Goal: Information Seeking & Learning: Learn about a topic

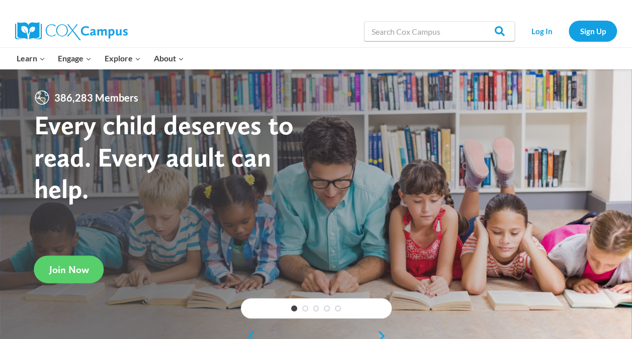
scroll to position [185, 0]
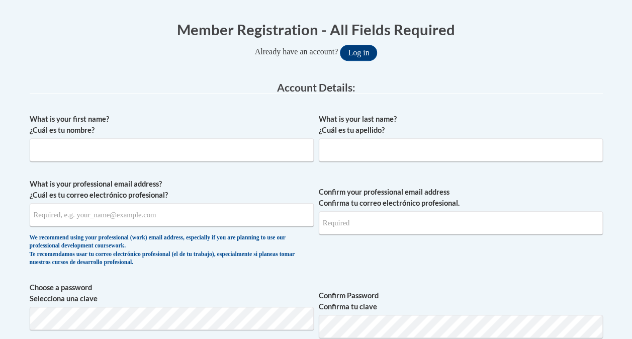
scroll to position [197, 0]
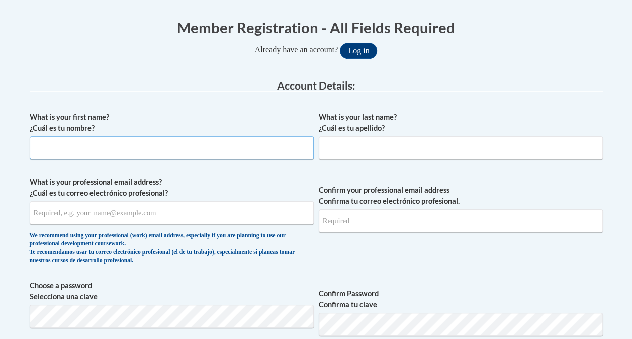
click at [211, 145] on input "What is your first name? ¿Cuál es tu nombre?" at bounding box center [172, 147] width 284 height 23
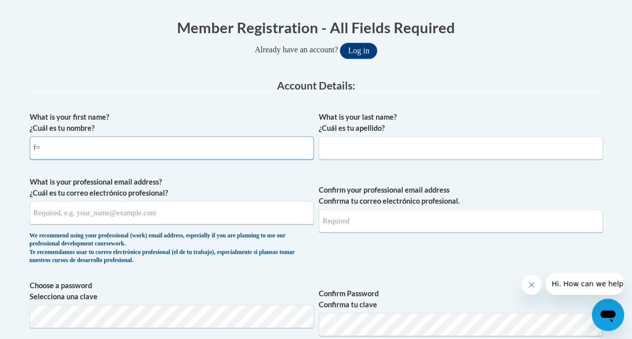
type input "f"
type input "connor"
click at [350, 151] on input "What is your last name? ¿Cuál es tu apellido?" at bounding box center [461, 147] width 284 height 23
type input "voth"
click at [188, 210] on input "What is your professional email address? ¿Cuál es tu correo electrónico profesi…" at bounding box center [172, 212] width 284 height 23
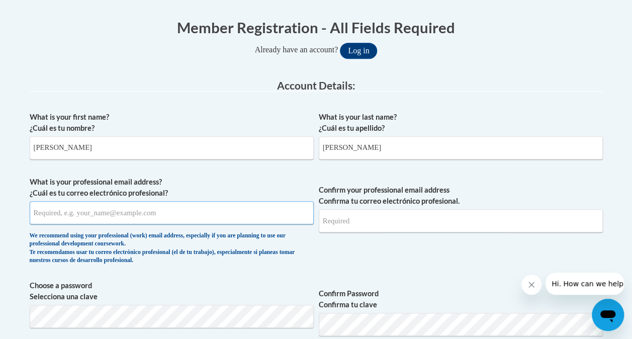
type input "vothc9508@my.uwstout.edu"
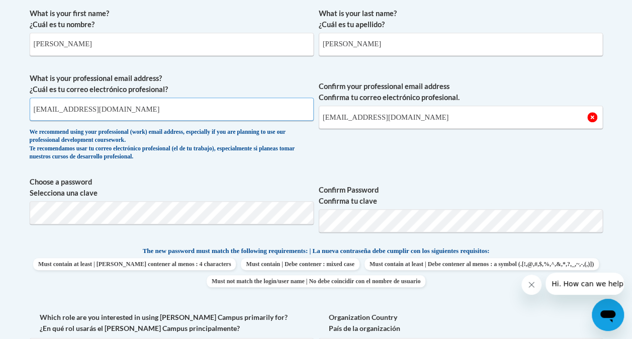
scroll to position [302, 0]
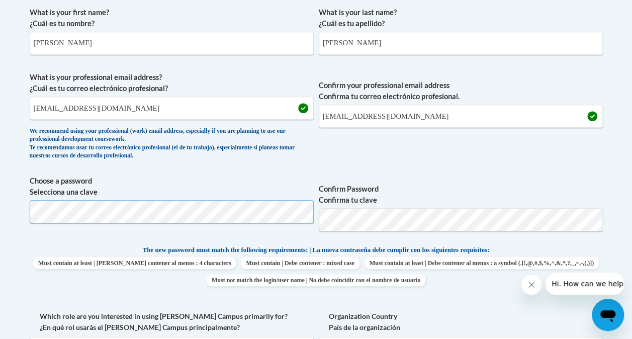
click at [6, 221] on body "This site uses cookies to help improve your learning experience. By continuing …" at bounding box center [316, 315] width 632 height 1235
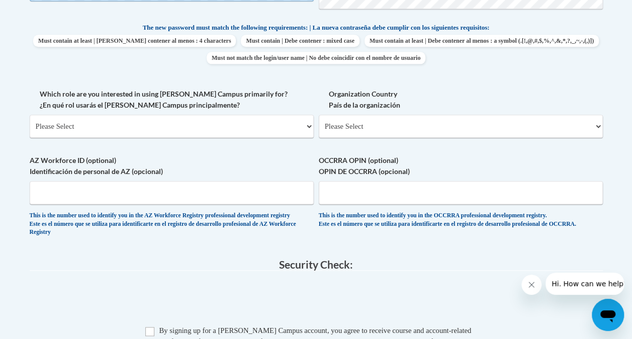
scroll to position [530, 0]
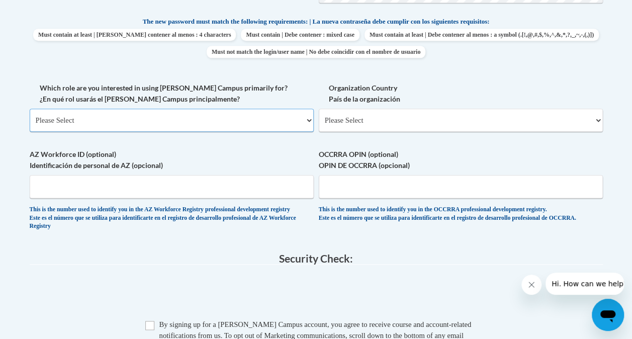
click at [262, 119] on select "Please Select College/University | Colegio/Universidad Community/Nonprofit Part…" at bounding box center [172, 120] width 284 height 23
select select "5a18ea06-2b54-4451-96f2-d152daf9eac5"
click at [30, 109] on select "Please Select College/University | Colegio/Universidad Community/Nonprofit Part…" at bounding box center [172, 120] width 284 height 23
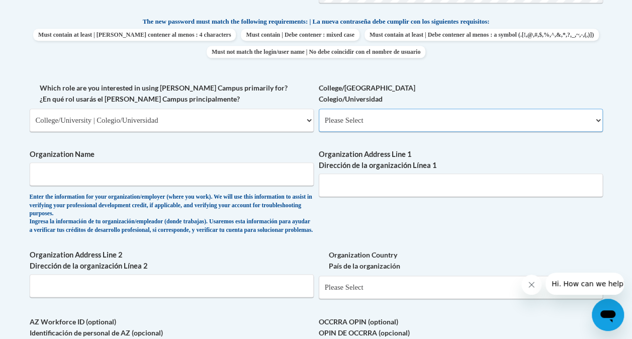
click at [392, 125] on select "Please Select College/University Staff | Empleado universitario College/Univers…" at bounding box center [461, 120] width 284 height 23
select select "99b32b07-cffc-426c-8bf6-0cd77760d84b"
click at [319, 109] on select "Please Select College/University Staff | Empleado universitario College/Univers…" at bounding box center [461, 120] width 284 height 23
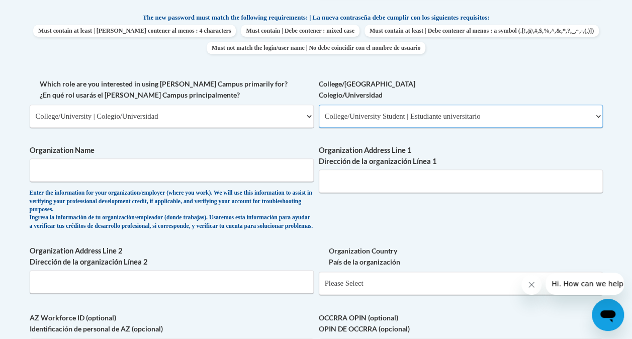
scroll to position [533, 0]
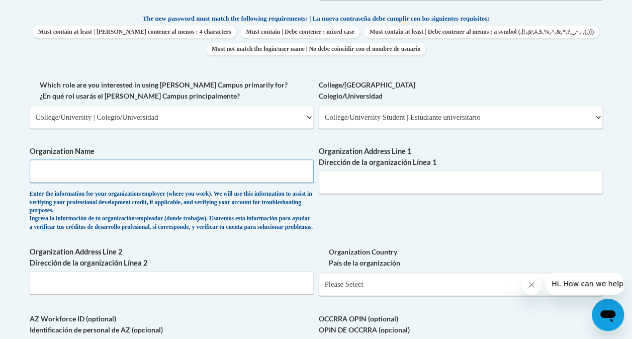
click at [226, 172] on input "Organization Name" at bounding box center [172, 170] width 284 height 23
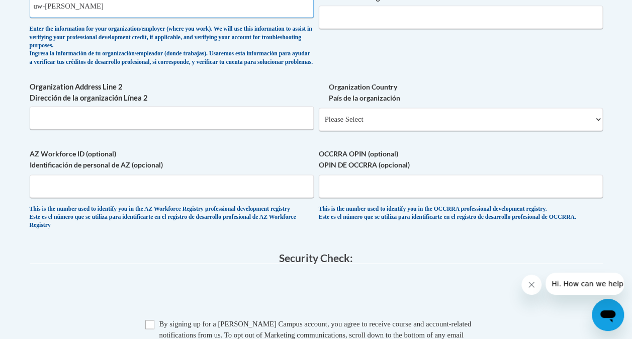
scroll to position [699, 0]
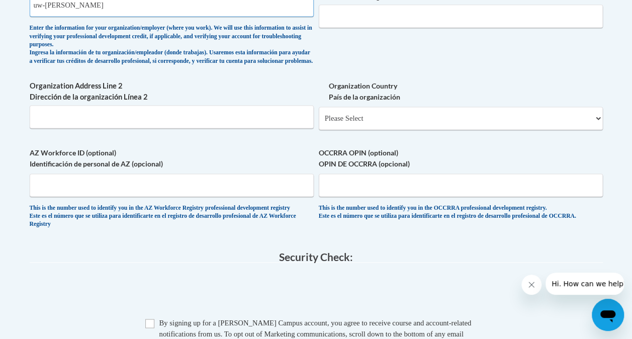
type input "uw-stout"
click at [393, 123] on select "Please Select United States | Estados Unidos Outside of the United States | Fue…" at bounding box center [461, 118] width 284 height 23
select select "ad49bcad-a171-4b2e-b99c-48b446064914"
click at [319, 115] on select "Please Select United States | Estados Unidos Outside of the United States | Fue…" at bounding box center [461, 118] width 284 height 23
select select
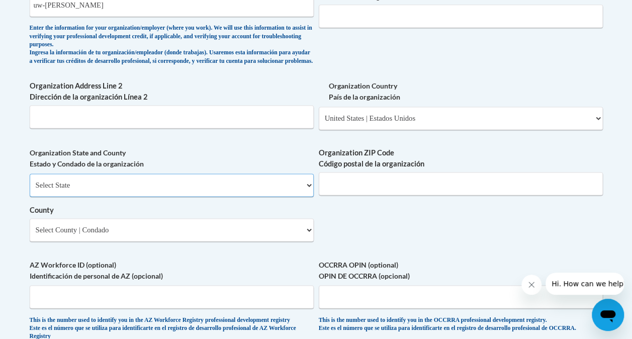
click at [201, 196] on select "Select State Alabama Alaska Arizona Arkansas California Colorado Connecticut De…" at bounding box center [172, 184] width 284 height 23
select select "Wisconsin"
click at [30, 181] on select "Select State Alabama Alaska Arizona Arkansas California Colorado Connecticut De…" at bounding box center [172, 184] width 284 height 23
click at [334, 187] on input "Organization ZIP Code Código postal de la organización" at bounding box center [461, 183] width 284 height 23
type input "54736"
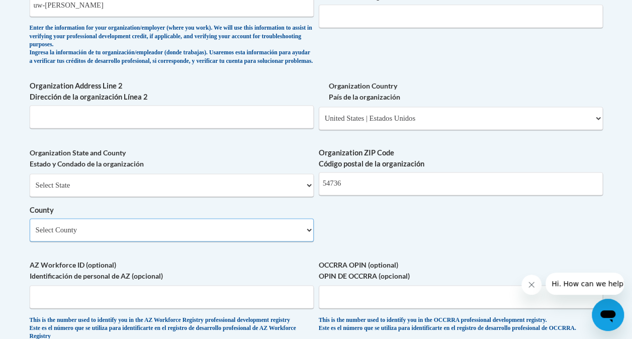
click at [238, 241] on select "Select County Adams Ashland Barron Bayfield Brown Buffalo Burnett Calumet Chipp…" at bounding box center [172, 229] width 284 height 23
select select "Dunn"
click at [30, 226] on select "Select County Adams Ashland Barron Bayfield Brown Buffalo Burnett Calumet Chipp…" at bounding box center [172, 229] width 284 height 23
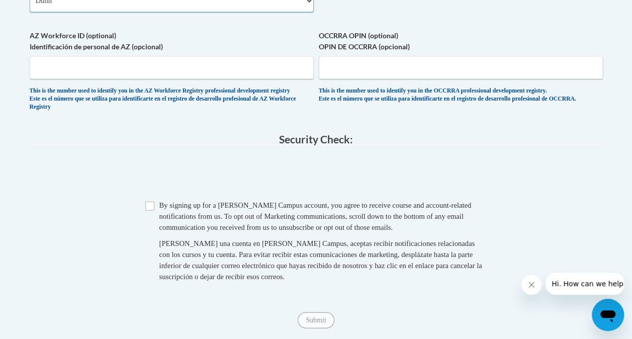
scroll to position [929, 0]
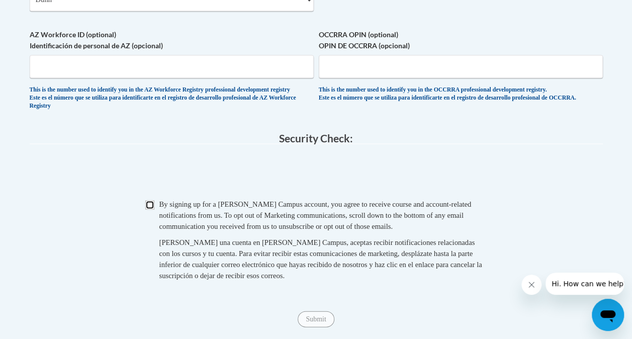
click at [146, 209] on input "Checkbox" at bounding box center [149, 204] width 9 height 9
checkbox input "true"
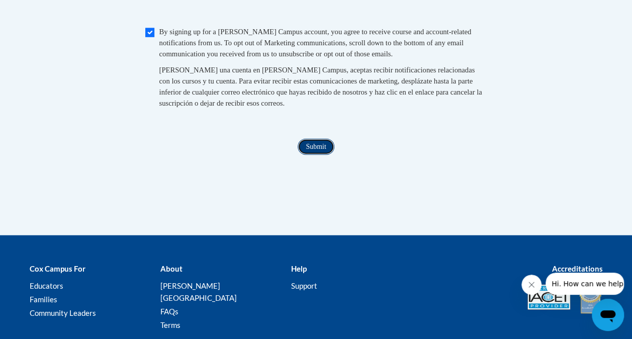
click at [315, 155] on input "Submit" at bounding box center [316, 147] width 36 height 16
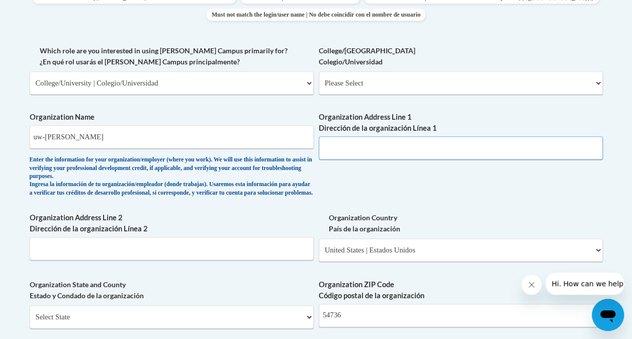
scroll to position [567, 0]
drag, startPoint x: 179, startPoint y: 137, endPoint x: 14, endPoint y: 132, distance: 164.9
click at [14, 132] on body "This site uses cookies to help improve your learning experience. By continuing …" at bounding box center [316, 189] width 632 height 1513
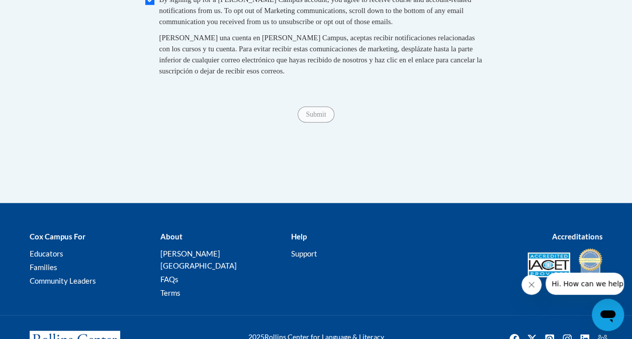
scroll to position [1133, 0]
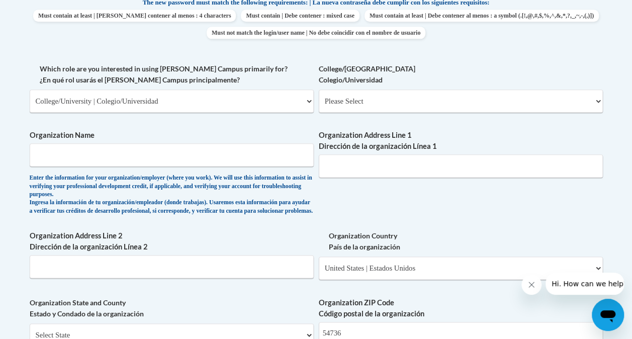
scroll to position [549, 0]
click at [235, 154] on input "Organization Name" at bounding box center [172, 154] width 284 height 23
type input "uw-stout"
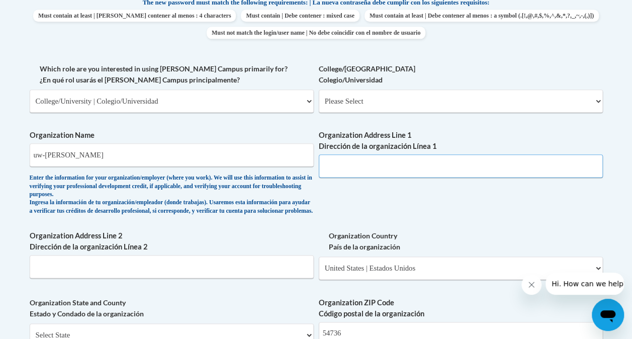
click at [423, 161] on input "Organization Address Line 1 Dirección de la organización Línea 1" at bounding box center [461, 165] width 284 height 23
paste input "712 Broadway St S, Menomonie, WI 54751 ·"
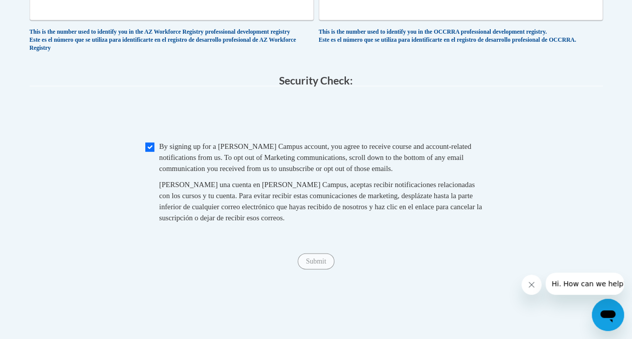
scroll to position [988, 0]
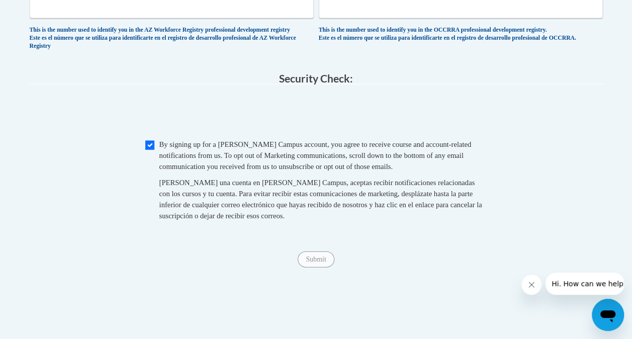
type input "712 Broadway St S, Menomonie, WI 54751"
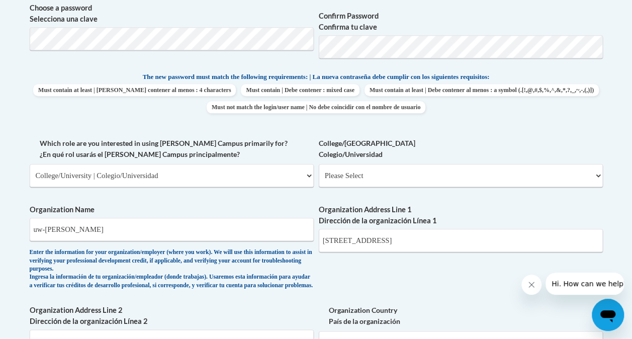
scroll to position [514, 0]
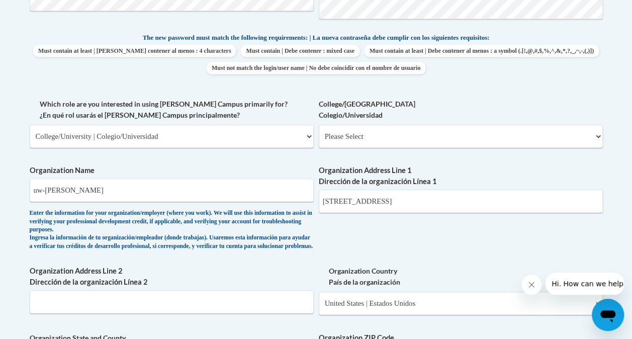
click at [389, 237] on div "What is your first name? ¿Cuál es tu nombre? connor What is your last name? ¿Cu…" at bounding box center [316, 162] width 573 height 745
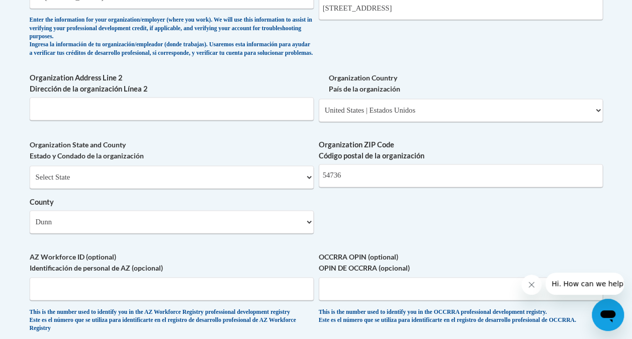
scroll to position [708, 0]
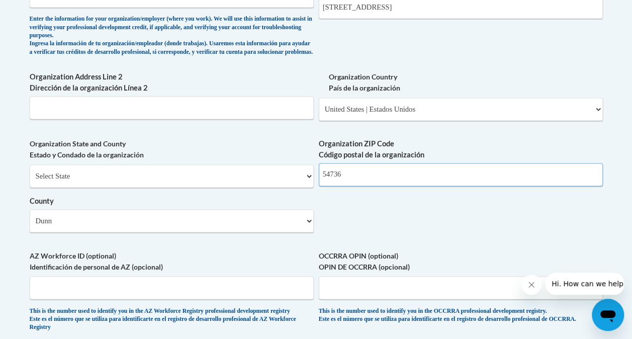
click at [372, 181] on input "54736" at bounding box center [461, 174] width 284 height 23
drag, startPoint x: 368, startPoint y: 182, endPoint x: 318, endPoint y: 181, distance: 50.3
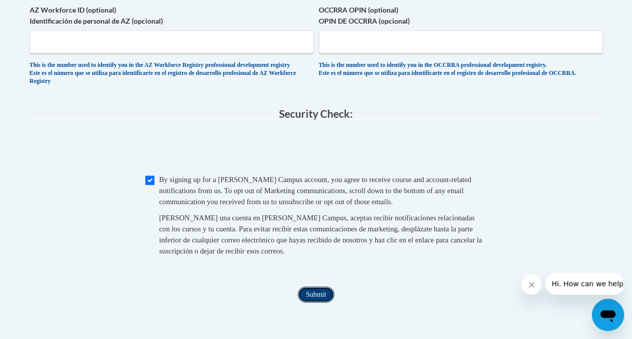
click at [326, 303] on input "Submit" at bounding box center [316, 294] width 36 height 16
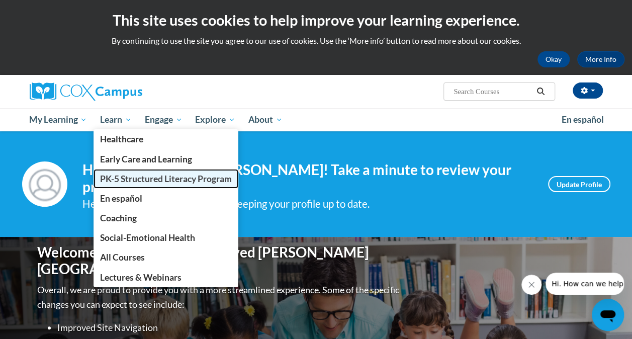
click at [140, 182] on span "PK-5 Structured Literacy Program" at bounding box center [166, 178] width 132 height 11
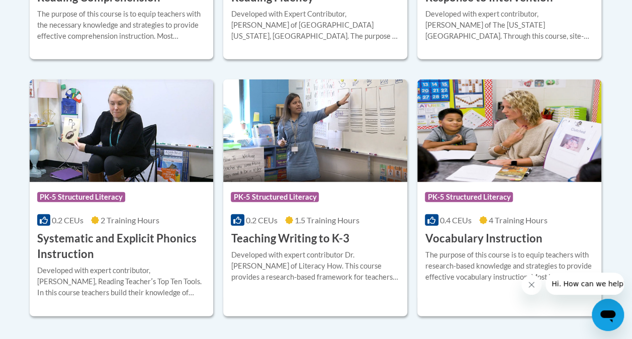
scroll to position [1146, 0]
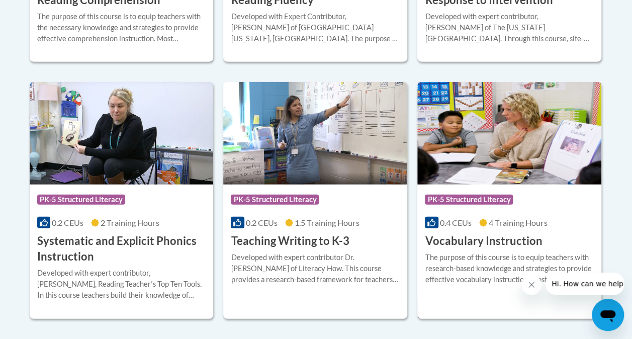
click at [469, 238] on h3 "Vocabulary Instruction" at bounding box center [483, 241] width 117 height 16
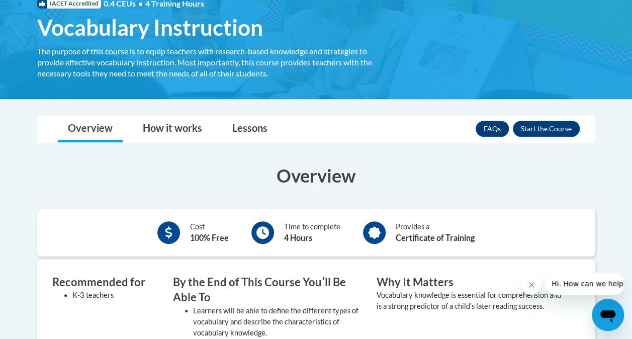
scroll to position [163, 0]
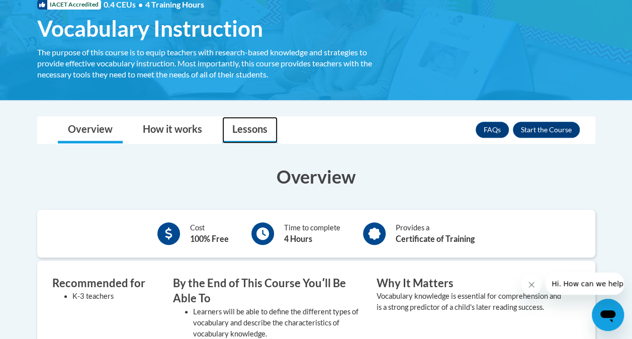
click at [256, 128] on link "Lessons" at bounding box center [249, 130] width 55 height 27
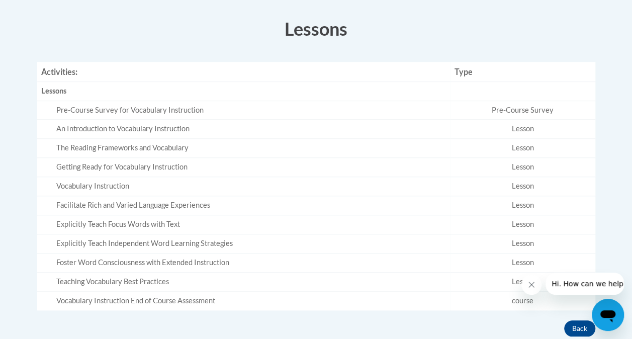
scroll to position [134, 0]
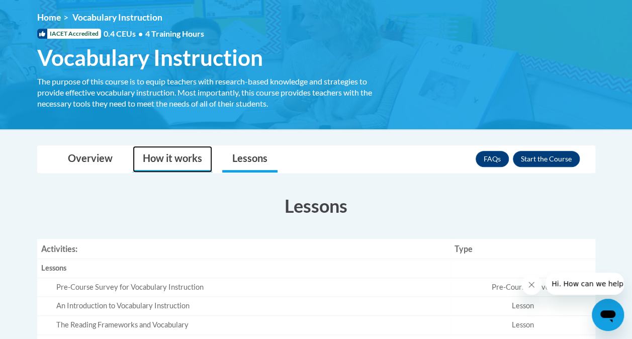
click at [187, 163] on link "How it works" at bounding box center [172, 159] width 79 height 27
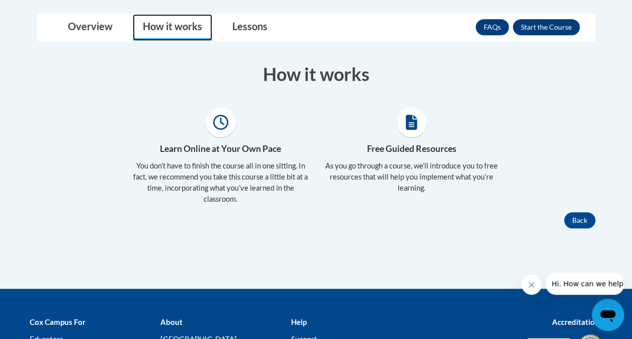
scroll to position [265, 0]
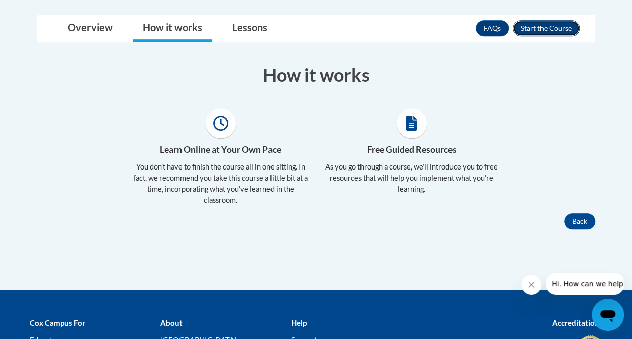
click at [560, 25] on button "Enroll" at bounding box center [546, 28] width 67 height 16
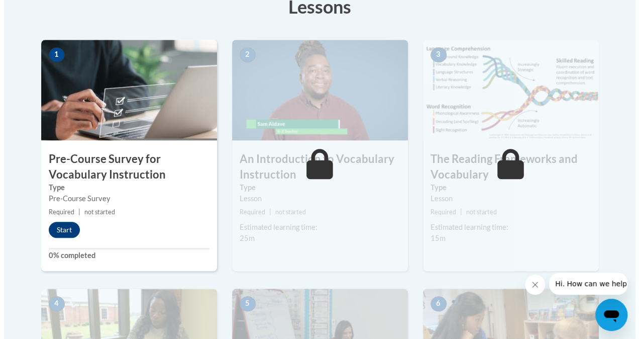
scroll to position [299, 0]
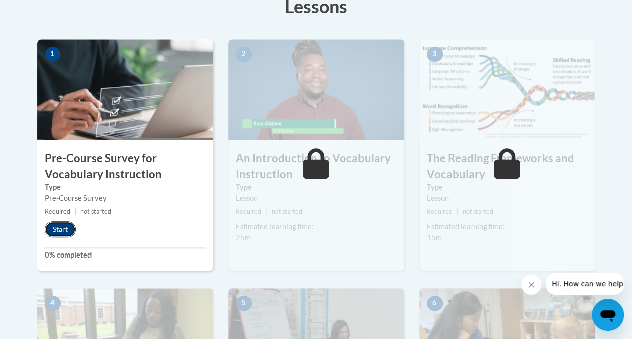
click at [62, 228] on button "Start" at bounding box center [60, 229] width 31 height 16
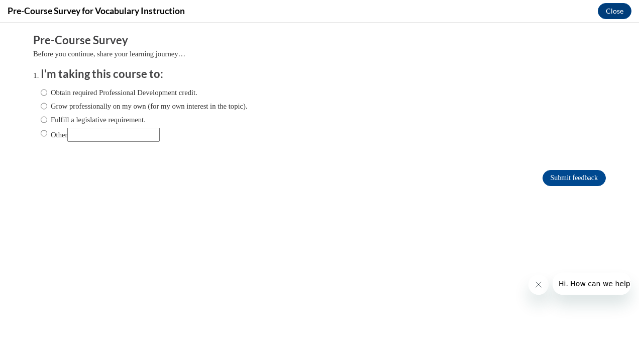
scroll to position [0, 0]
click at [80, 105] on label "Grow professionally on my own (for my own interest in the topic)." at bounding box center [144, 106] width 207 height 11
click at [47, 105] on input "Grow professionally on my own (for my own interest in the topic)." at bounding box center [44, 106] width 7 height 11
radio input "true"
click at [563, 174] on input "Submit feedback" at bounding box center [574, 178] width 63 height 16
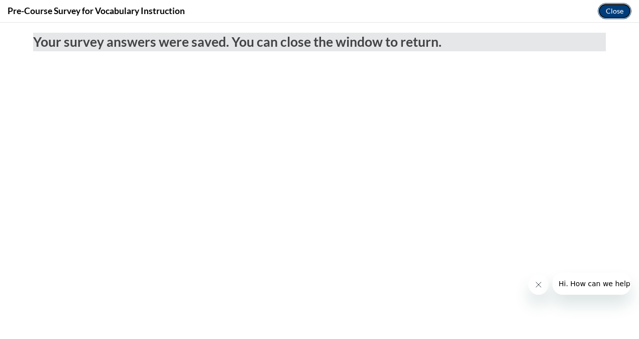
click at [606, 13] on button "Close" at bounding box center [615, 11] width 34 height 16
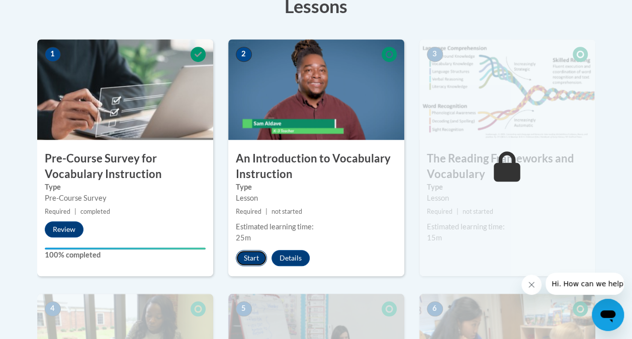
click at [251, 254] on button "Start" at bounding box center [251, 258] width 31 height 16
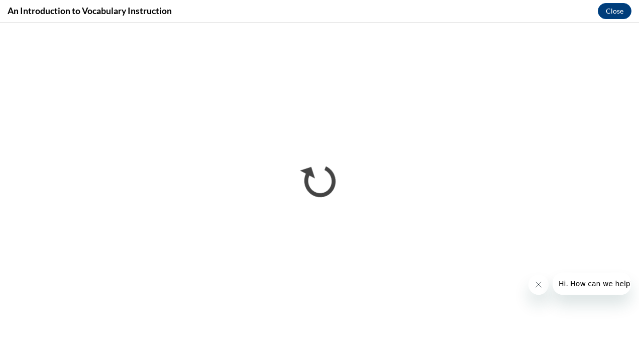
click at [534, 284] on icon "Close message from company" at bounding box center [538, 284] width 8 height 8
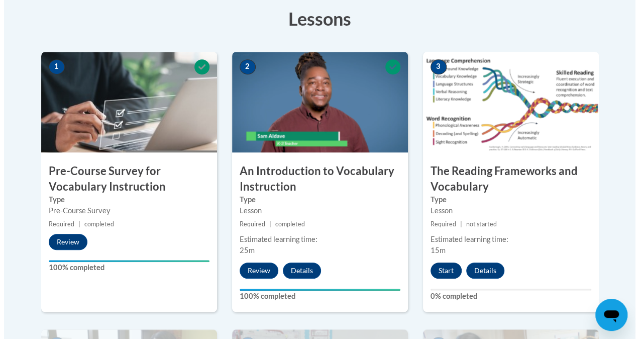
scroll to position [285, 0]
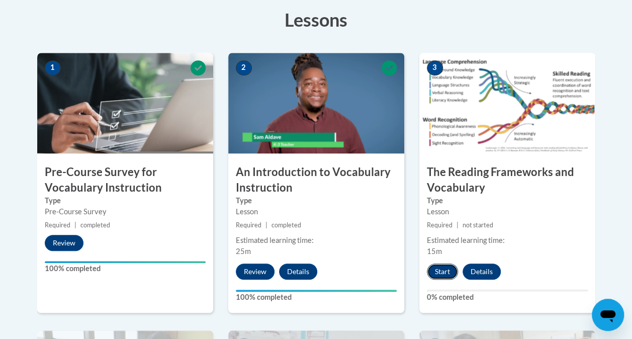
click at [436, 273] on button "Start" at bounding box center [442, 271] width 31 height 16
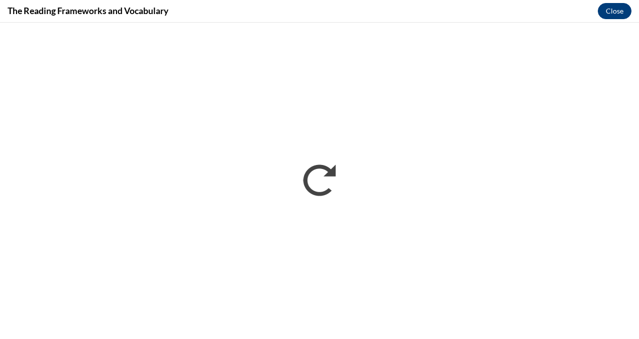
scroll to position [0, 0]
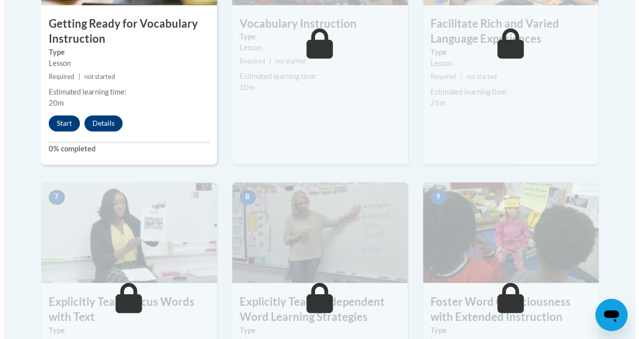
scroll to position [712, 0]
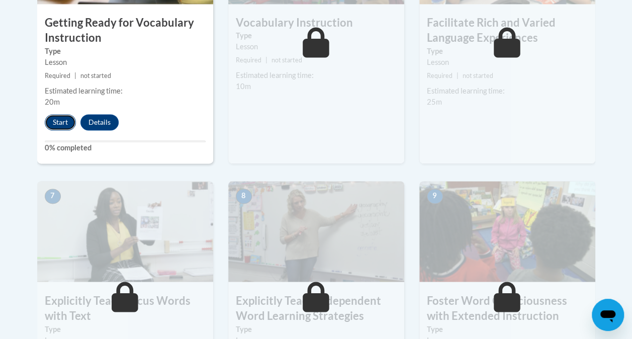
click at [64, 115] on button "Start" at bounding box center [60, 122] width 31 height 16
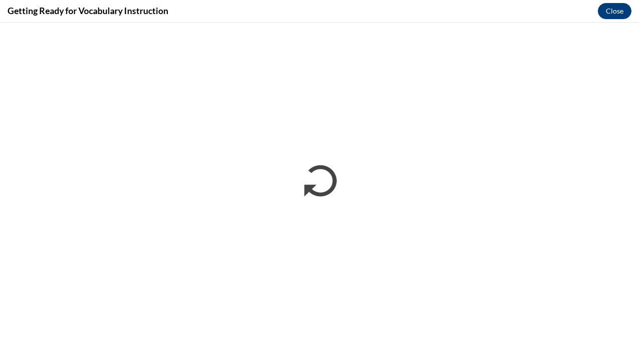
scroll to position [0, 0]
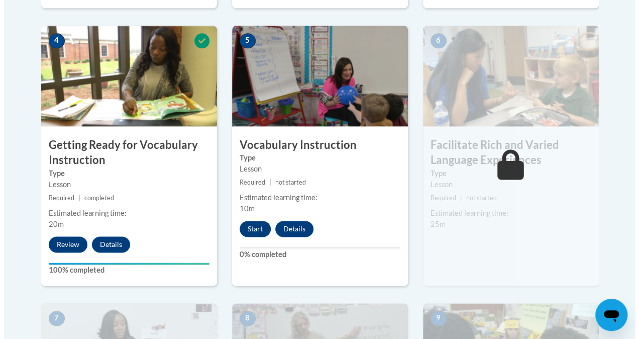
scroll to position [595, 0]
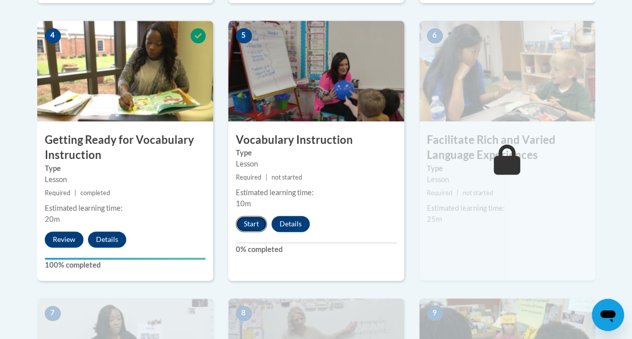
click at [255, 220] on button "Start" at bounding box center [251, 224] width 31 height 16
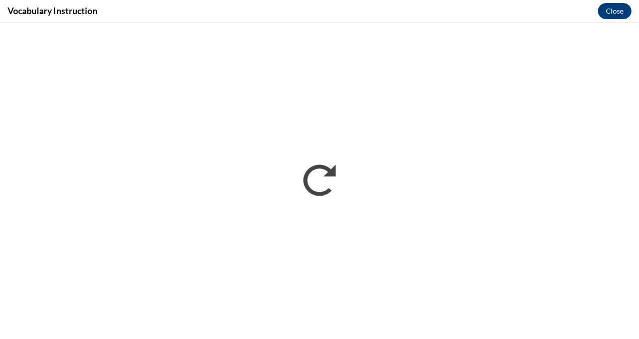
scroll to position [0, 0]
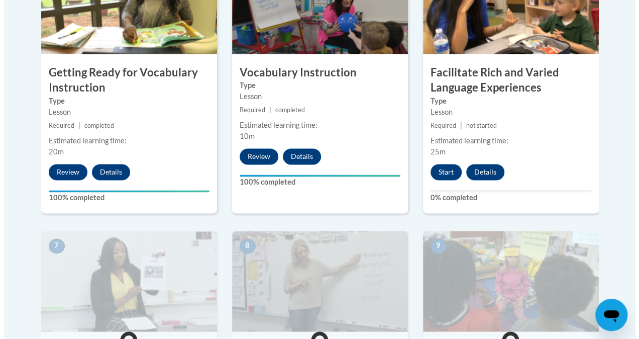
scroll to position [679, 0]
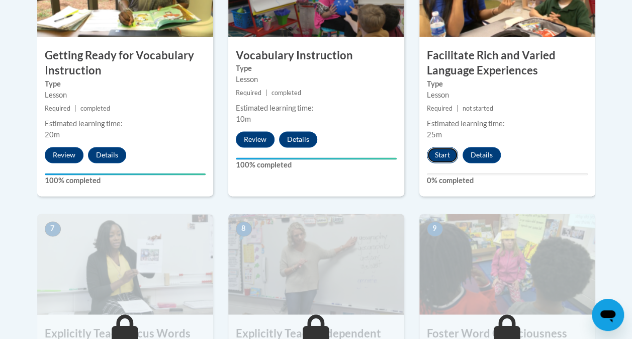
click at [437, 147] on button "Start" at bounding box center [442, 155] width 31 height 16
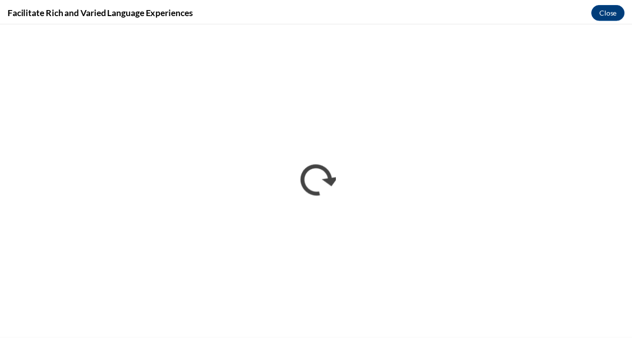
scroll to position [0, 0]
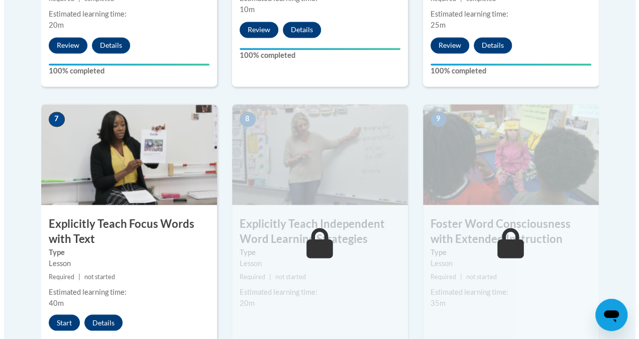
scroll to position [790, 0]
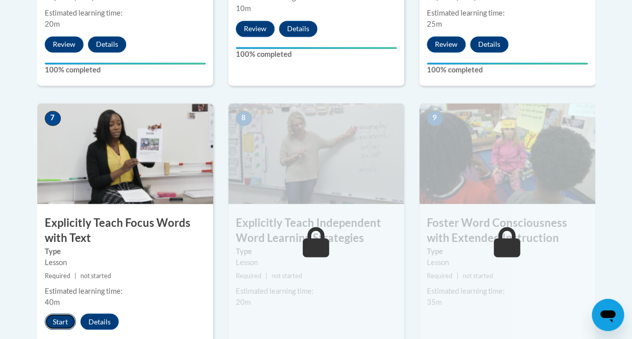
click at [62, 319] on button "Start" at bounding box center [60, 321] width 31 height 16
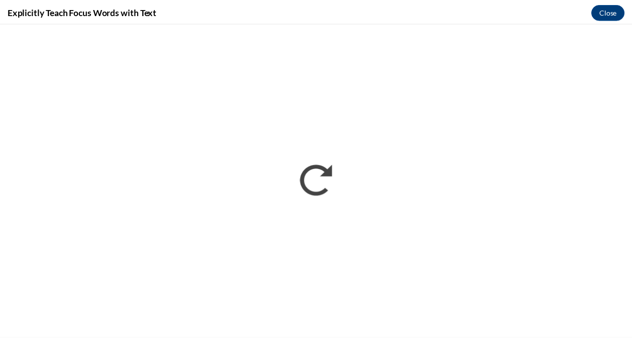
scroll to position [0, 0]
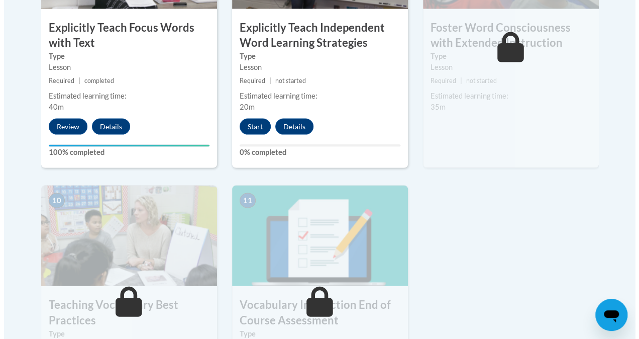
scroll to position [984, 0]
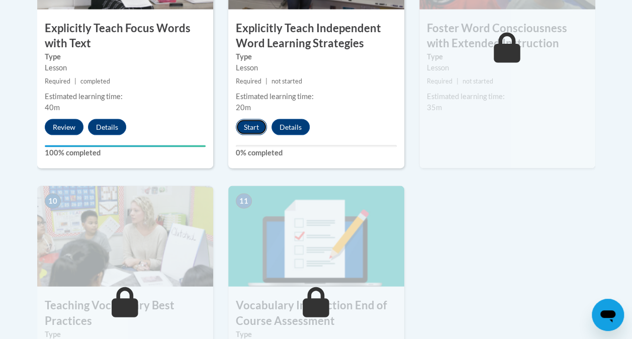
click at [256, 124] on button "Start" at bounding box center [251, 127] width 31 height 16
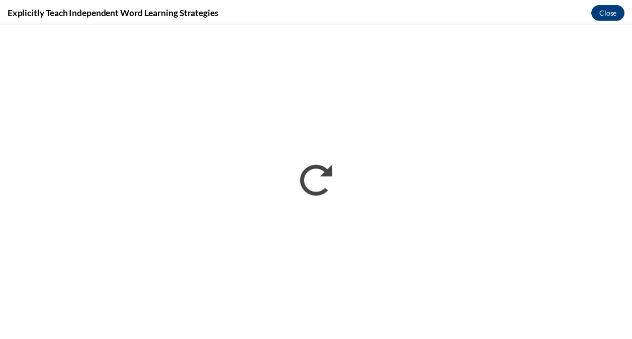
scroll to position [0, 0]
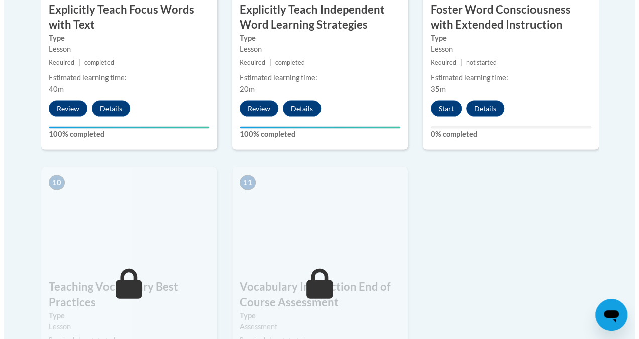
scroll to position [1000, 0]
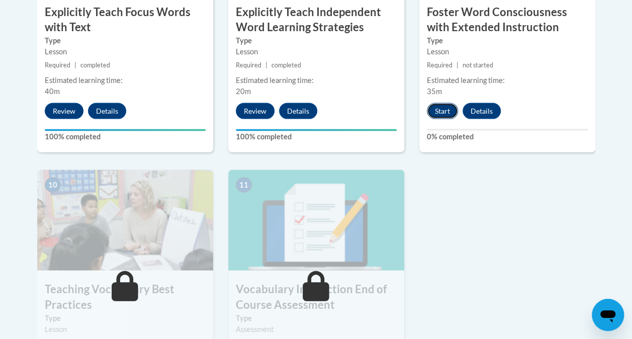
click at [437, 108] on button "Start" at bounding box center [442, 111] width 31 height 16
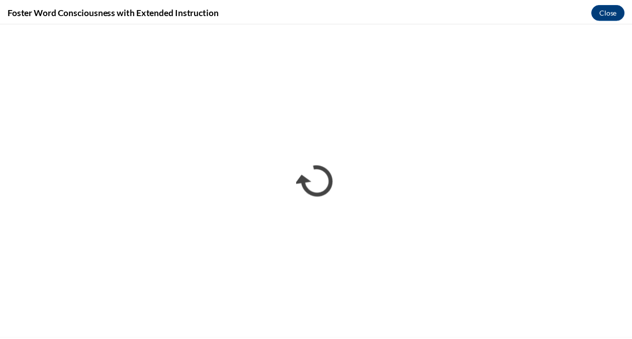
scroll to position [0, 0]
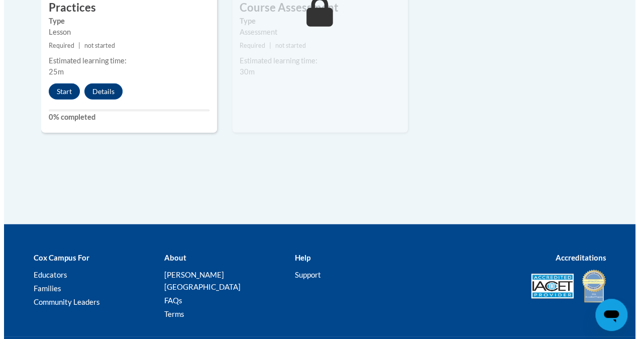
scroll to position [1347, 0]
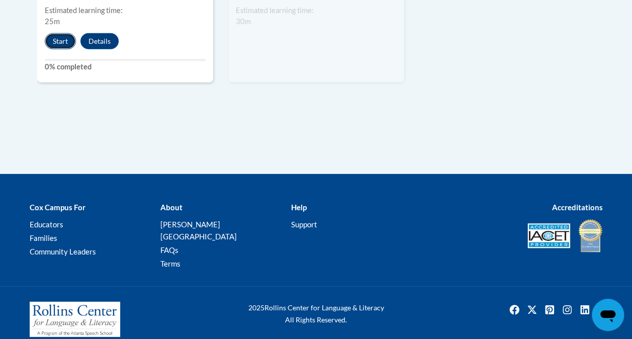
click at [60, 36] on button "Start" at bounding box center [60, 41] width 31 height 16
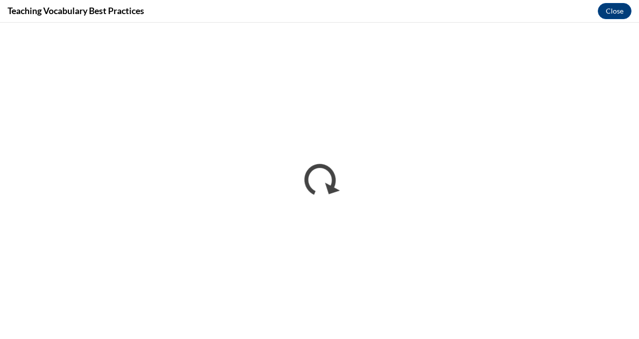
scroll to position [0, 0]
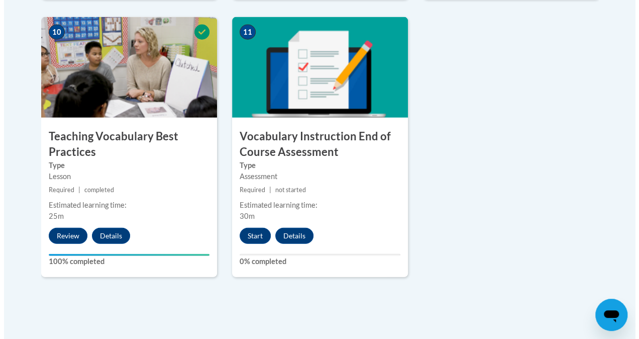
scroll to position [1156, 0]
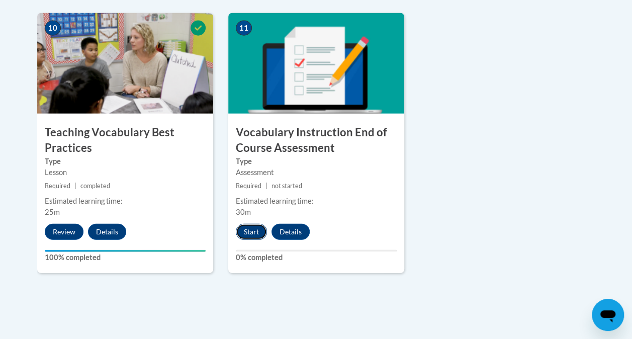
click at [245, 231] on button "Start" at bounding box center [251, 232] width 31 height 16
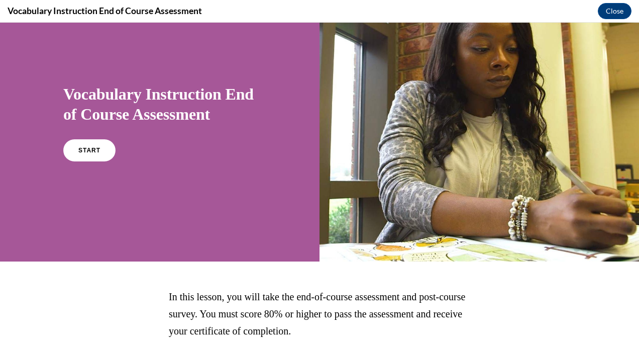
scroll to position [120, 0]
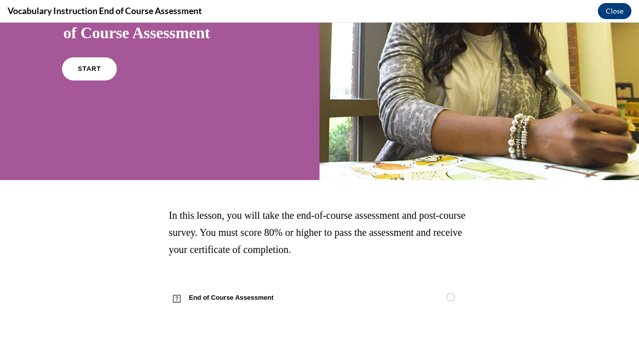
click at [87, 74] on link "START" at bounding box center [89, 68] width 55 height 23
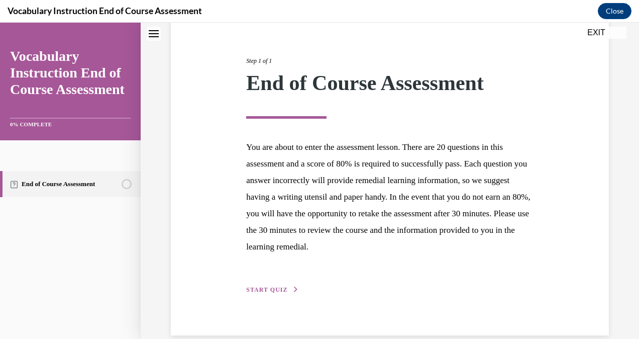
scroll to position [117, 0]
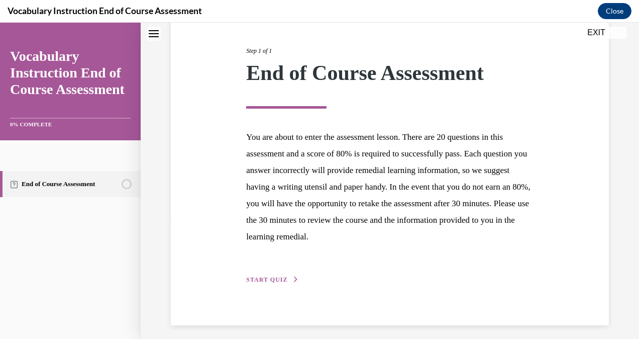
click at [268, 278] on span "START QUIZ" at bounding box center [266, 279] width 41 height 7
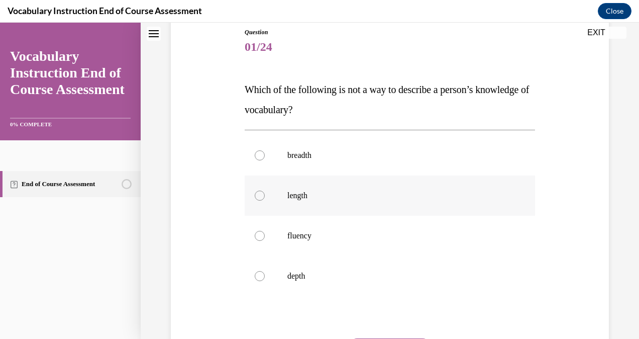
click at [310, 190] on p "length" at bounding box center [398, 195] width 223 height 10
click at [265, 190] on input "length" at bounding box center [260, 195] width 10 height 10
radio input "true"
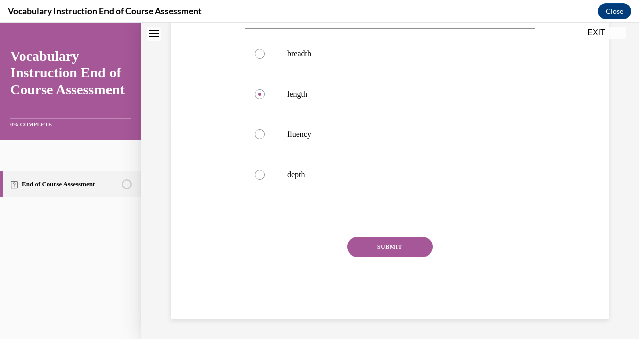
click at [400, 252] on button "SUBMIT" at bounding box center [389, 247] width 85 height 20
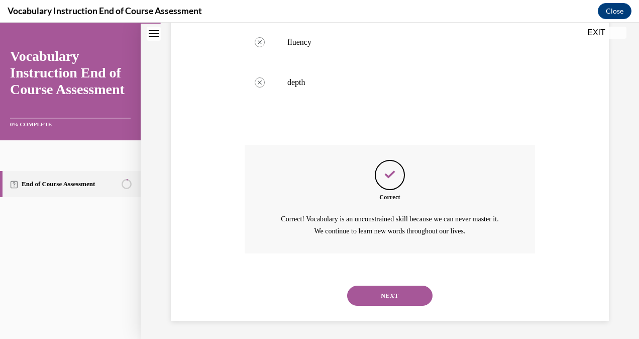
scroll to position [307, 0]
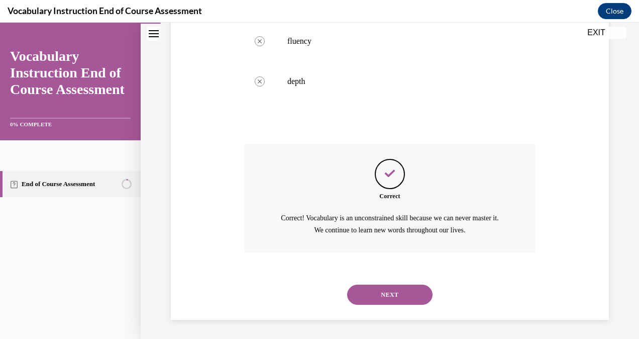
click at [388, 300] on button "NEXT" at bounding box center [389, 294] width 85 height 20
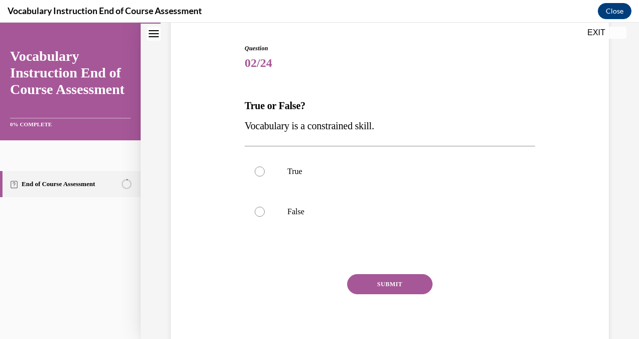
scroll to position [95, 0]
click at [281, 208] on label "False" at bounding box center [390, 212] width 290 height 40
click at [265, 208] on input "False" at bounding box center [260, 212] width 10 height 10
radio input "true"
click at [373, 287] on button "SUBMIT" at bounding box center [389, 284] width 85 height 20
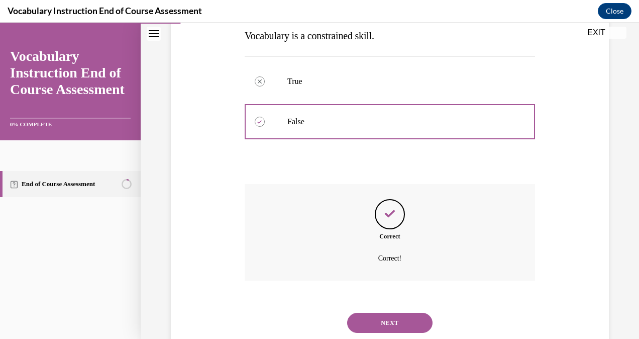
scroll to position [215, 0]
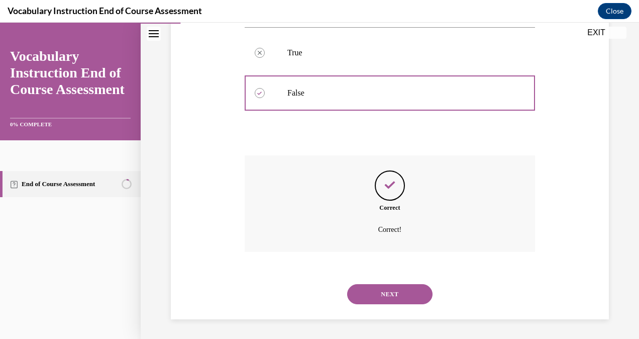
click at [380, 295] on button "NEXT" at bounding box center [389, 294] width 85 height 20
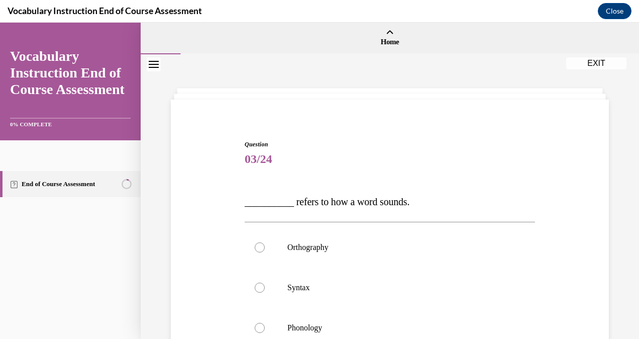
scroll to position [71, 0]
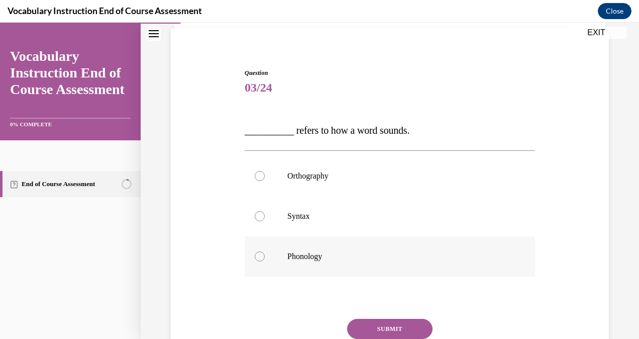
click at [341, 262] on label "Phonology" at bounding box center [390, 256] width 290 height 40
click at [265, 261] on input "Phonology" at bounding box center [260, 256] width 10 height 10
radio input "true"
click at [367, 327] on button "SUBMIT" at bounding box center [389, 329] width 85 height 20
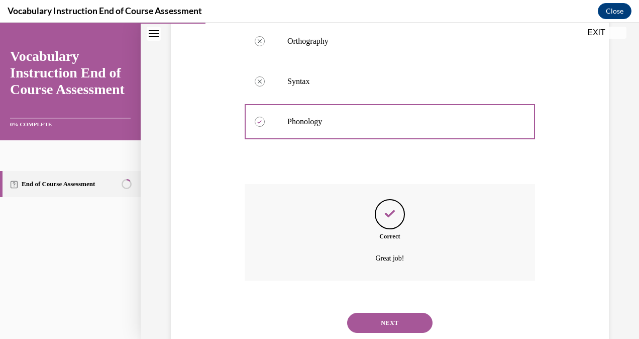
scroll to position [235, 0]
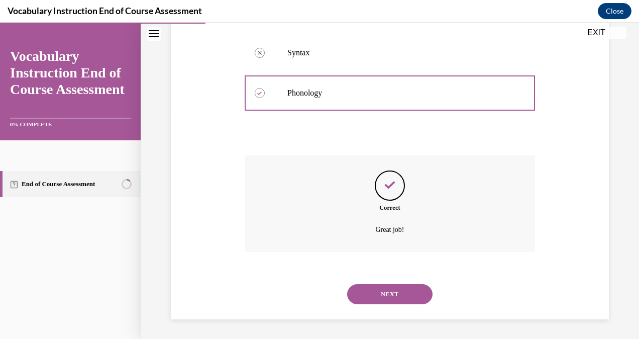
click at [374, 297] on button "NEXT" at bounding box center [389, 294] width 85 height 20
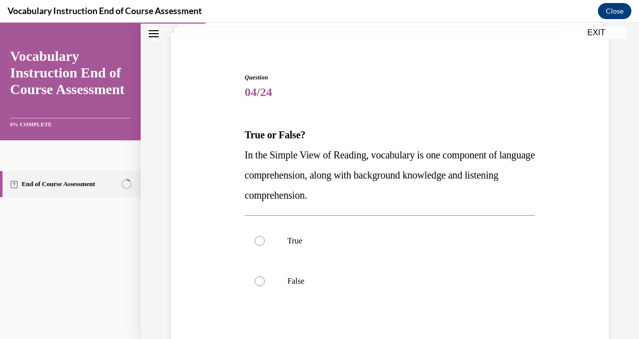
scroll to position [67, 0]
click at [350, 284] on p "False" at bounding box center [398, 280] width 223 height 10
click at [265, 284] on input "False" at bounding box center [260, 280] width 10 height 10
radio input "true"
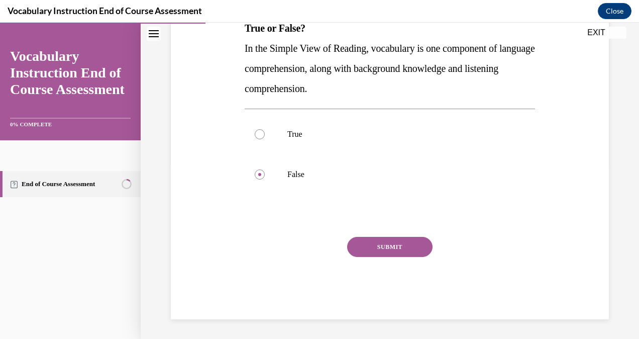
click at [368, 247] on button "SUBMIT" at bounding box center [389, 247] width 85 height 20
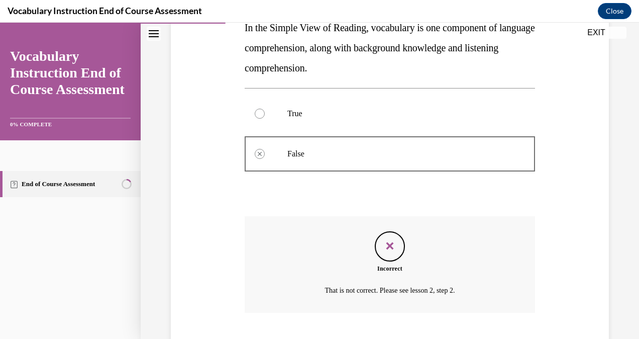
scroll to position [255, 0]
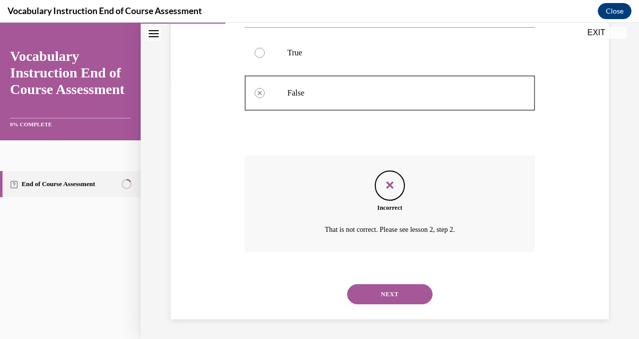
click at [378, 296] on button "NEXT" at bounding box center [389, 294] width 85 height 20
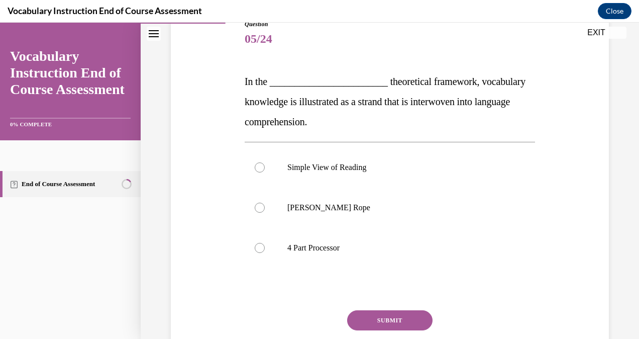
scroll to position [121, 0]
click at [333, 210] on p "[PERSON_NAME] Rope" at bounding box center [398, 207] width 223 height 10
click at [265, 210] on input "[PERSON_NAME] Rope" at bounding box center [260, 207] width 10 height 10
radio input "true"
click at [393, 324] on button "SUBMIT" at bounding box center [389, 320] width 85 height 20
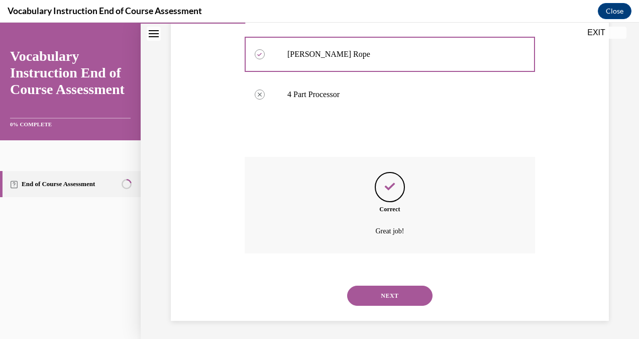
scroll to position [275, 0]
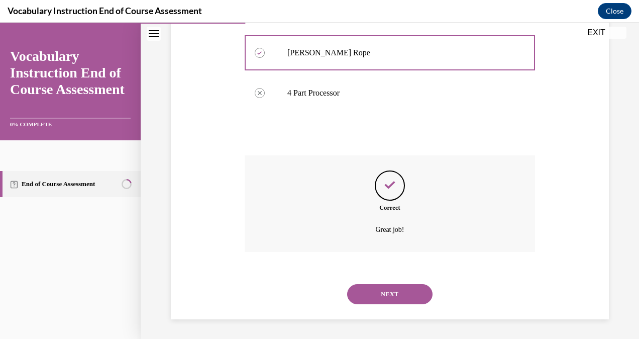
click at [387, 291] on button "NEXT" at bounding box center [389, 294] width 85 height 20
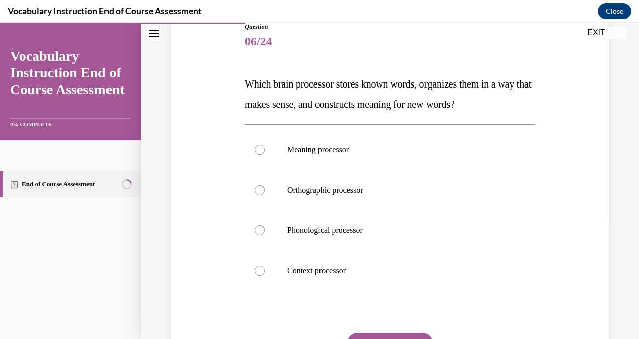
scroll to position [114, 0]
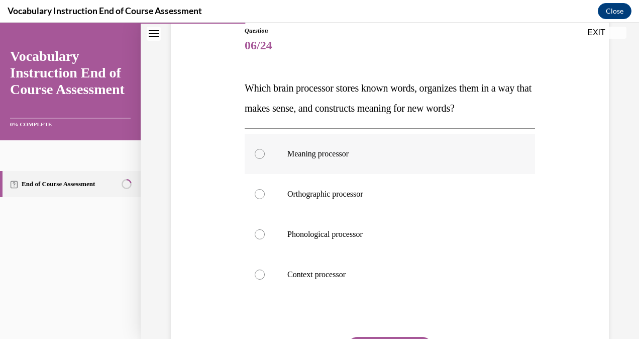
click at [353, 149] on p "Meaning processor" at bounding box center [398, 154] width 223 height 10
click at [265, 149] on input "Meaning processor" at bounding box center [260, 154] width 10 height 10
radio input "true"
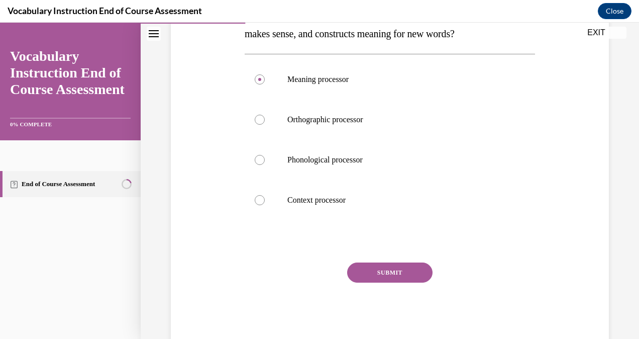
scroll to position [189, 0]
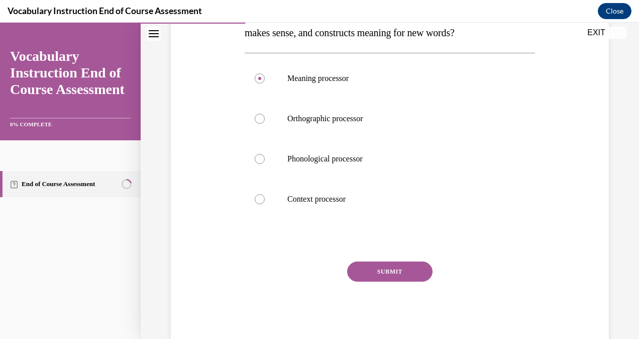
click at [387, 265] on button "SUBMIT" at bounding box center [389, 271] width 85 height 20
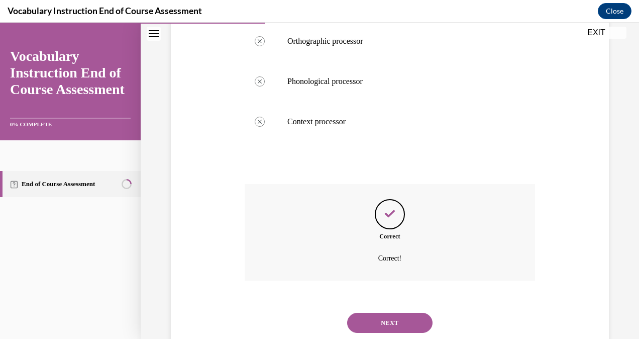
scroll to position [295, 0]
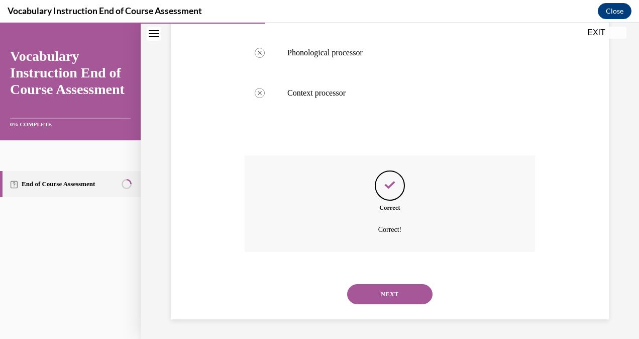
click at [387, 289] on button "NEXT" at bounding box center [389, 294] width 85 height 20
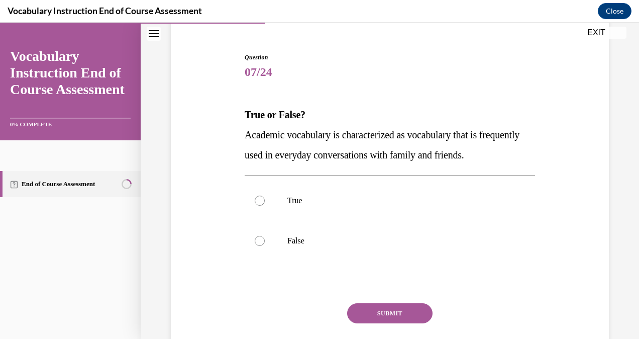
scroll to position [88, 0]
click at [323, 245] on label "False" at bounding box center [390, 240] width 290 height 40
click at [265, 245] on input "False" at bounding box center [260, 240] width 10 height 10
radio input "true"
click at [377, 308] on button "SUBMIT" at bounding box center [389, 312] width 85 height 20
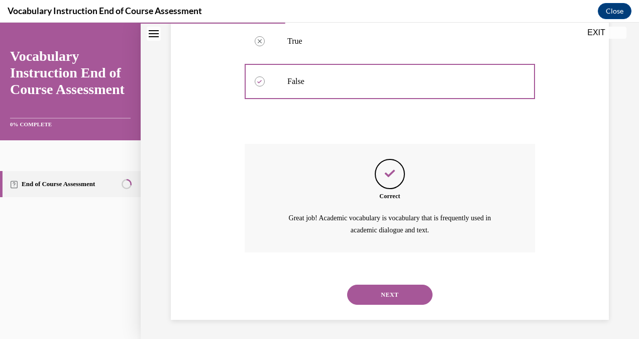
scroll to position [246, 0]
click at [378, 291] on button "NEXT" at bounding box center [389, 294] width 85 height 20
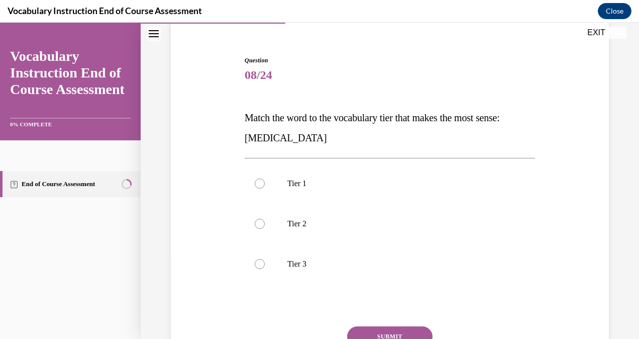
scroll to position [83, 0]
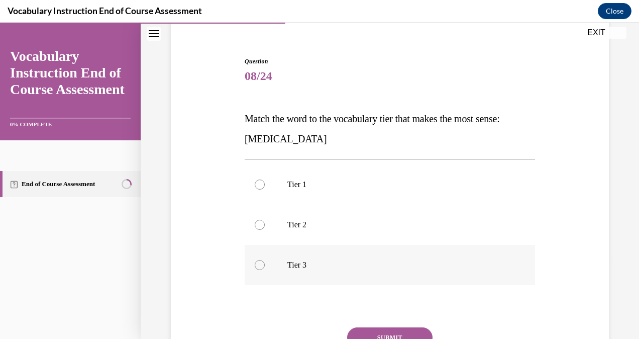
click at [317, 276] on label "Tier 3" at bounding box center [390, 265] width 290 height 40
click at [265, 270] on input "Tier 3" at bounding box center [260, 265] width 10 height 10
radio input "true"
click at [380, 330] on button "SUBMIT" at bounding box center [389, 337] width 85 height 20
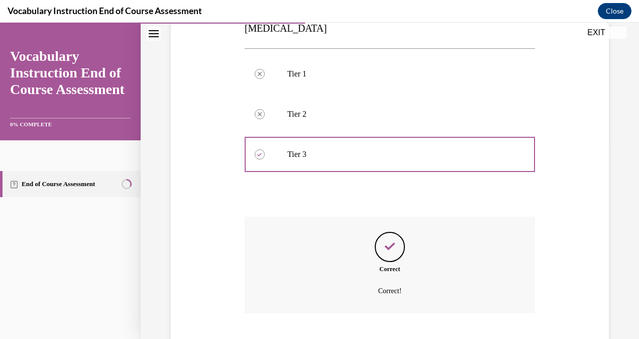
scroll to position [255, 0]
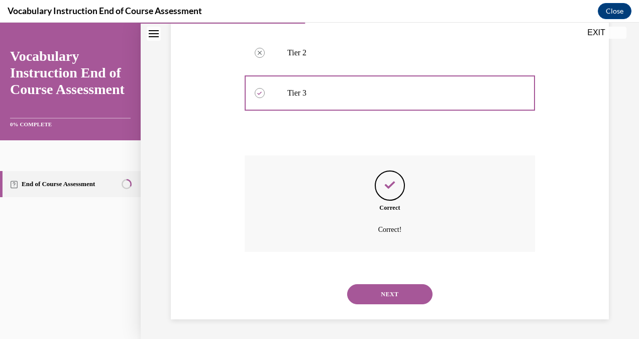
click at [383, 289] on button "NEXT" at bounding box center [389, 294] width 85 height 20
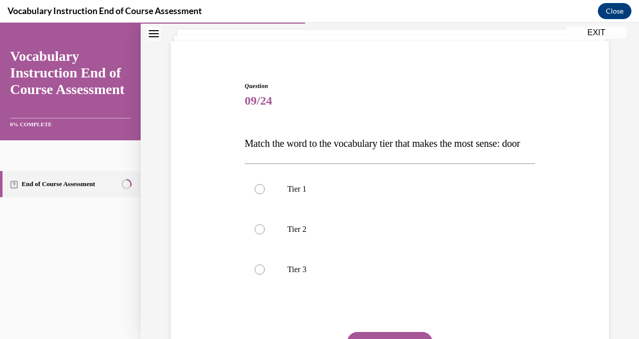
scroll to position [66, 0]
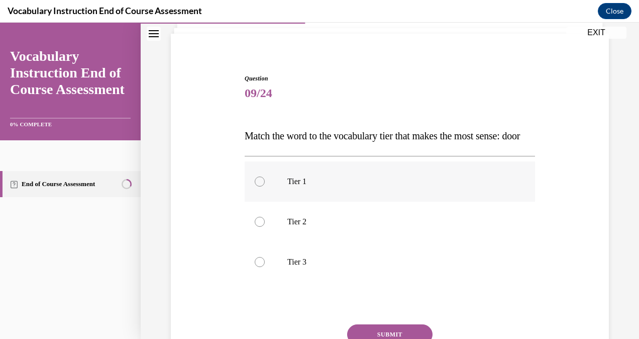
click at [350, 186] on p "Tier 1" at bounding box center [398, 181] width 223 height 10
click at [265, 186] on input "Tier 1" at bounding box center [260, 181] width 10 height 10
radio input "true"
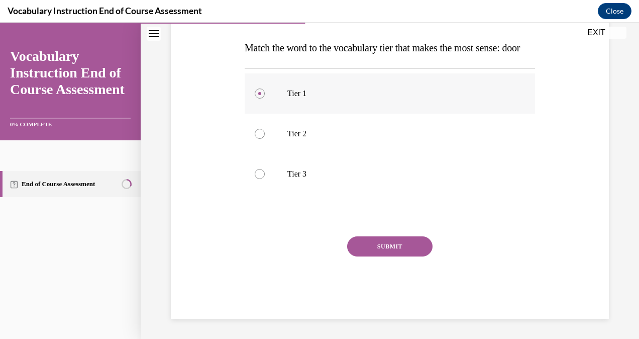
scroll to position [173, 0]
click at [355, 252] on button "SUBMIT" at bounding box center [389, 246] width 85 height 20
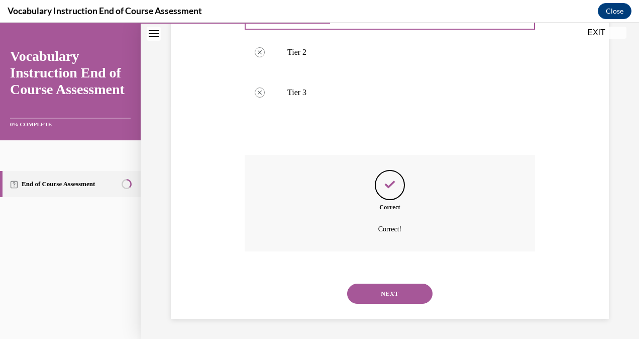
scroll to position [255, 0]
click at [378, 289] on button "NEXT" at bounding box center [389, 293] width 85 height 20
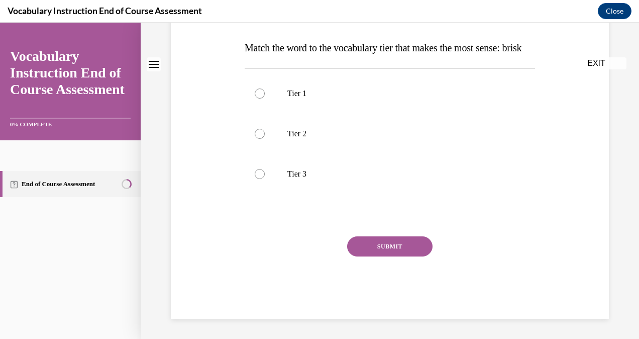
scroll to position [0, 0]
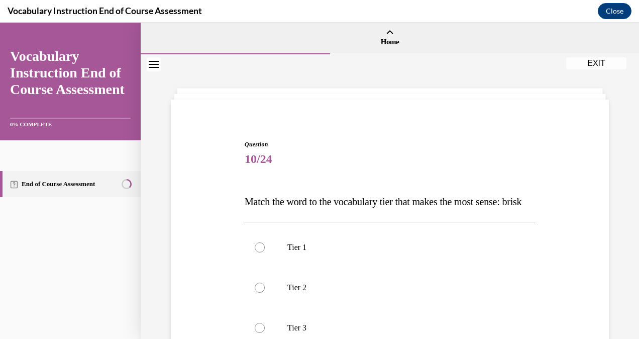
click at [378, 289] on label "Tier 2" at bounding box center [390, 287] width 290 height 40
click at [265, 289] on input "Tier 2" at bounding box center [260, 287] width 10 height 10
radio input "true"
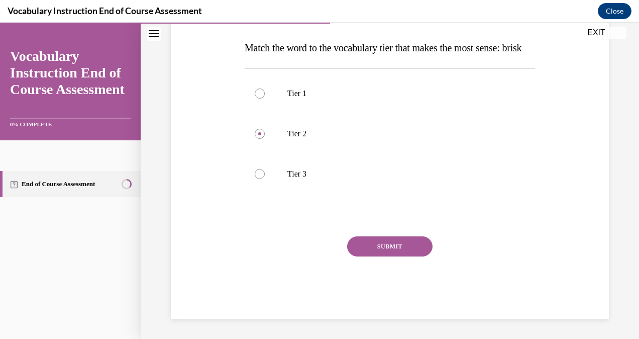
click at [383, 251] on button "SUBMIT" at bounding box center [389, 246] width 85 height 20
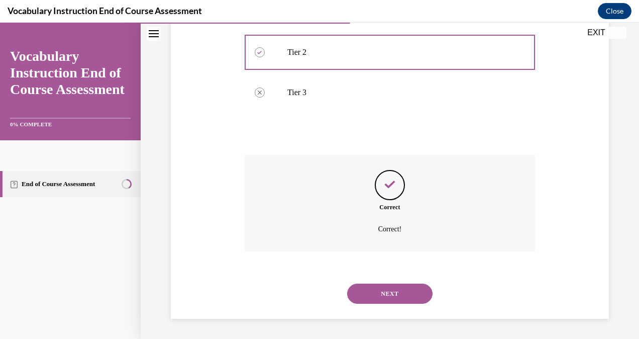
scroll to position [255, 0]
click at [378, 292] on button "NEXT" at bounding box center [389, 293] width 85 height 20
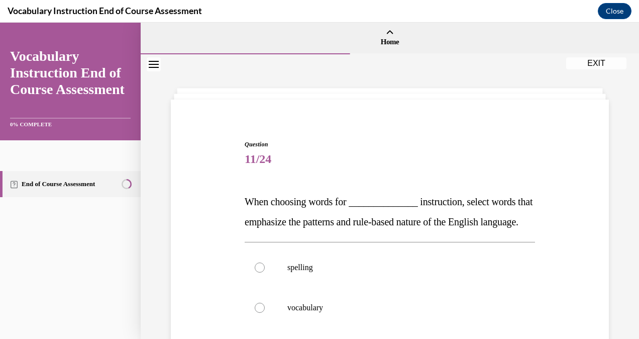
scroll to position [94, 0]
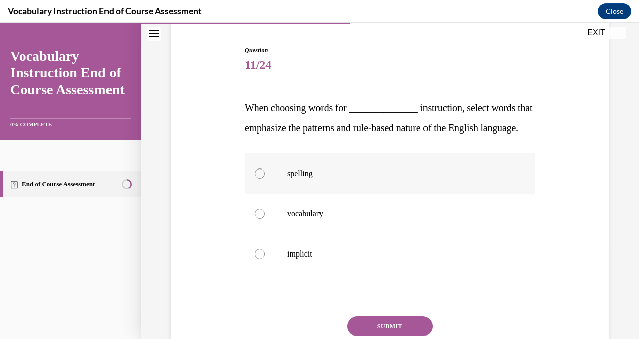
click at [335, 183] on label "spelling" at bounding box center [390, 173] width 290 height 40
click at [265, 178] on input "spelling" at bounding box center [260, 173] width 10 height 10
radio input "true"
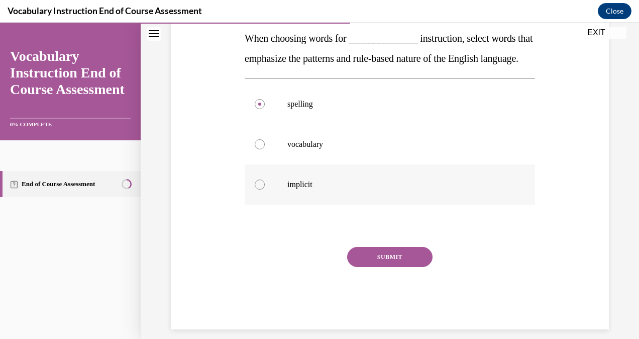
click at [397, 267] on button "SUBMIT" at bounding box center [389, 257] width 85 height 20
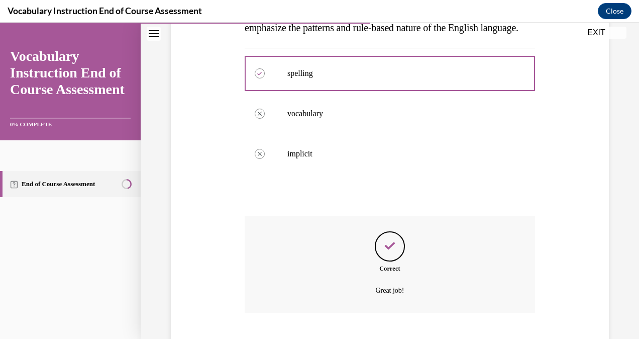
scroll to position [275, 0]
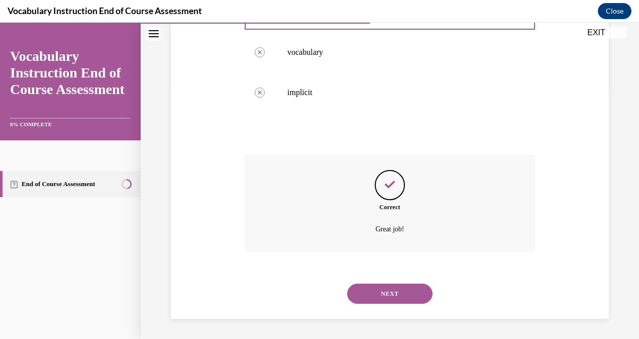
click at [384, 291] on button "NEXT" at bounding box center [389, 293] width 85 height 20
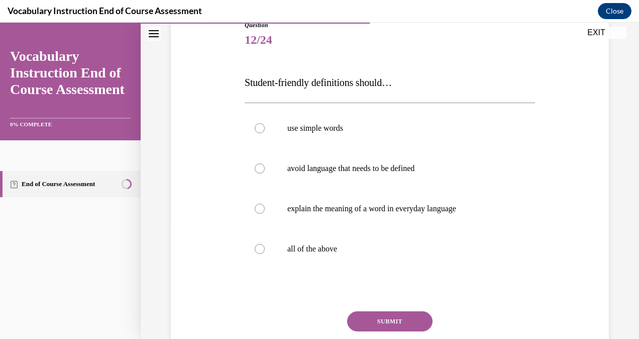
scroll to position [118, 0]
click at [344, 256] on label "all of the above" at bounding box center [390, 250] width 290 height 40
click at [265, 255] on input "all of the above" at bounding box center [260, 250] width 10 height 10
radio input "true"
click at [370, 316] on button "SUBMIT" at bounding box center [389, 322] width 85 height 20
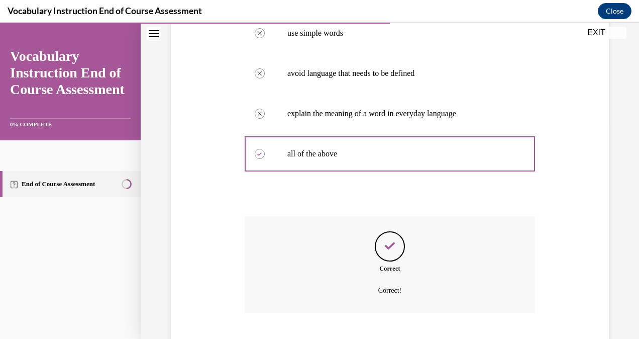
scroll to position [275, 0]
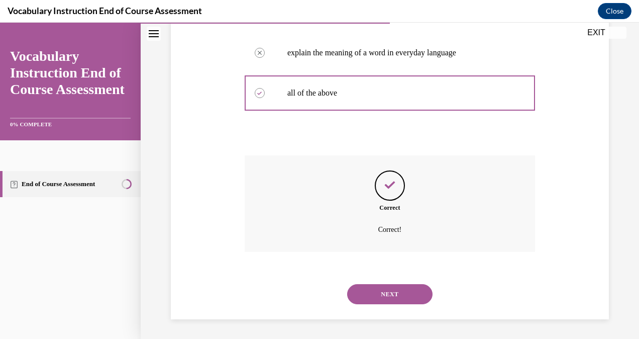
click at [376, 296] on button "NEXT" at bounding box center [389, 294] width 85 height 20
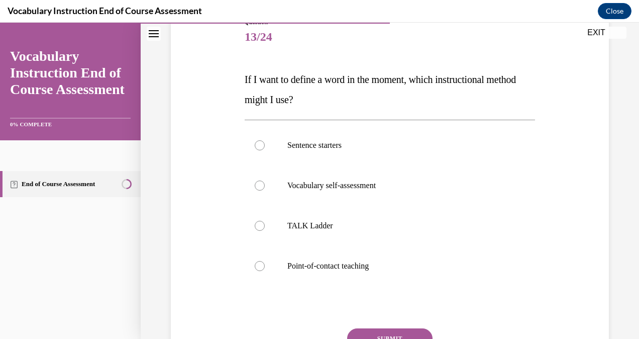
scroll to position [121, 0]
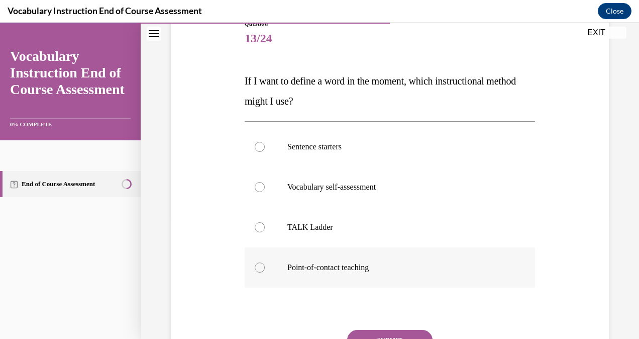
click at [363, 273] on label "Point-of-contact teaching" at bounding box center [390, 267] width 290 height 40
click at [265, 272] on input "Point-of-contact teaching" at bounding box center [260, 267] width 10 height 10
radio input "true"
click at [385, 337] on button "SUBMIT" at bounding box center [389, 340] width 85 height 20
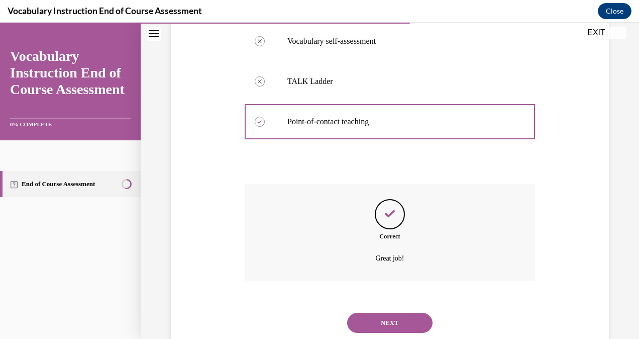
scroll to position [295, 0]
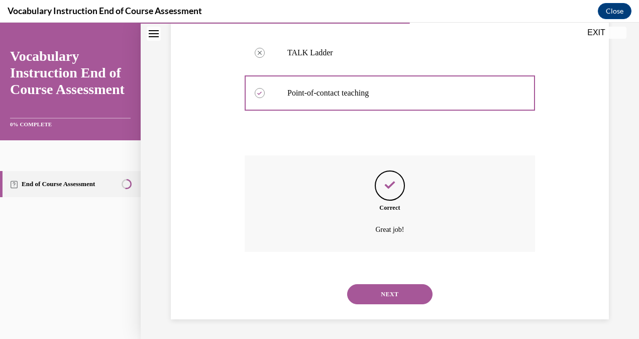
click at [382, 296] on button "NEXT" at bounding box center [389, 294] width 85 height 20
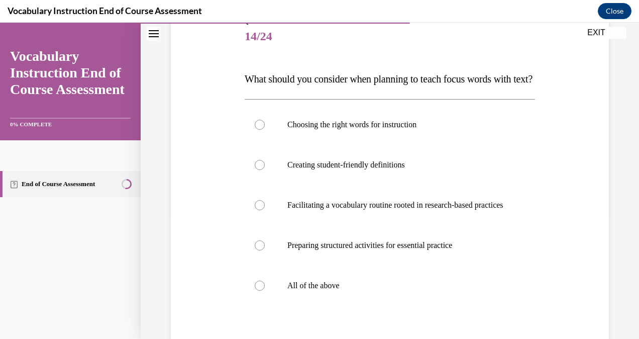
scroll to position [121, 0]
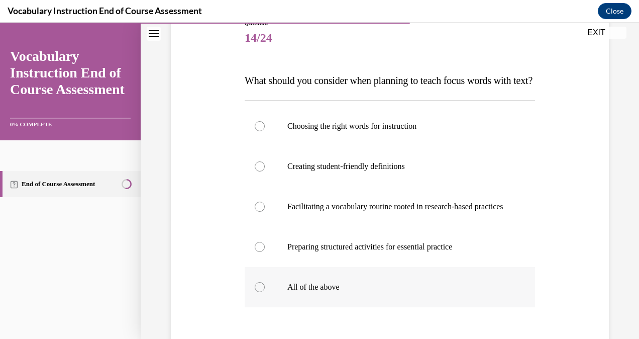
click at [362, 306] on label "All of the above" at bounding box center [390, 287] width 290 height 40
click at [265, 292] on input "All of the above" at bounding box center [260, 287] width 10 height 10
radio input "true"
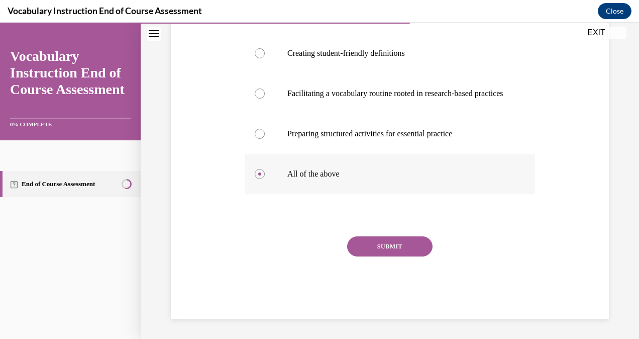
scroll to position [264, 0]
click at [379, 250] on button "SUBMIT" at bounding box center [389, 246] width 85 height 20
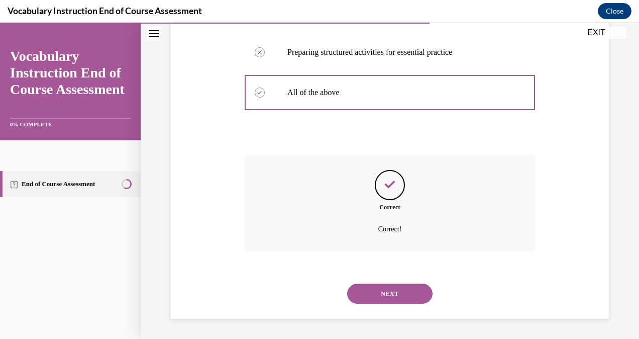
scroll to position [345, 0]
click at [371, 289] on button "NEXT" at bounding box center [389, 293] width 85 height 20
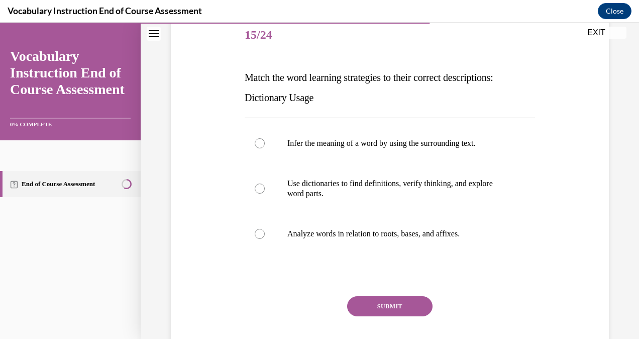
scroll to position [124, 0]
click at [342, 180] on p "Use dictionaries to find definitions, verify thinking, and explore word parts." at bounding box center [398, 189] width 223 height 20
click at [265, 184] on input "Use dictionaries to find definitions, verify thinking, and explore word parts." at bounding box center [260, 189] width 10 height 10
radio input "true"
click at [376, 309] on button "SUBMIT" at bounding box center [389, 307] width 85 height 20
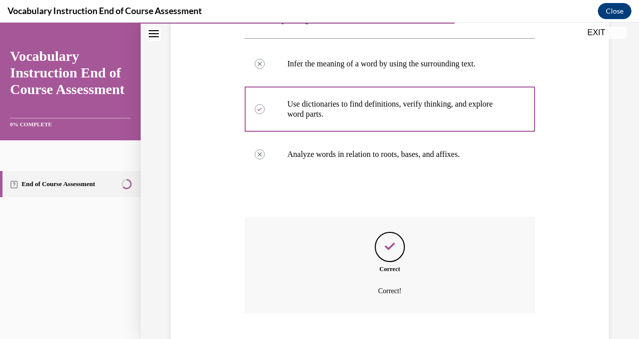
scroll to position [265, 0]
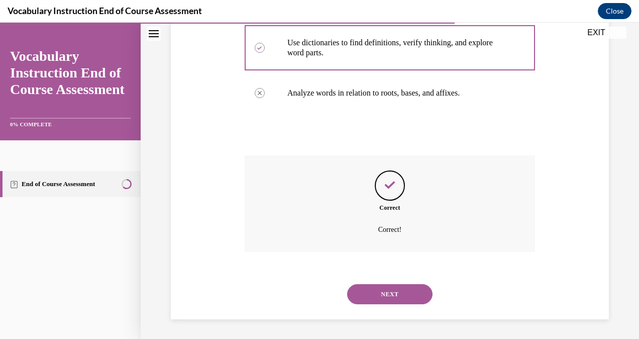
click at [371, 291] on button "NEXT" at bounding box center [389, 294] width 85 height 20
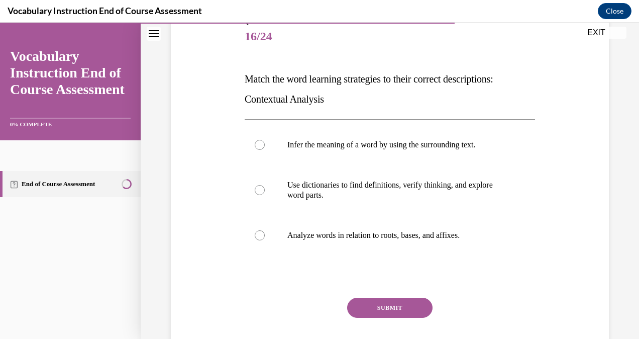
scroll to position [122, 0]
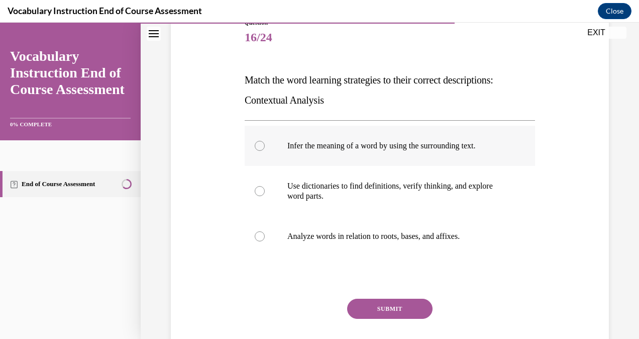
click at [355, 154] on label "Infer the meaning of a word by using the surrounding text." at bounding box center [390, 146] width 290 height 40
click at [265, 151] on input "Infer the meaning of a word by using the surrounding text." at bounding box center [260, 146] width 10 height 10
radio input "true"
click at [369, 305] on button "SUBMIT" at bounding box center [389, 309] width 85 height 20
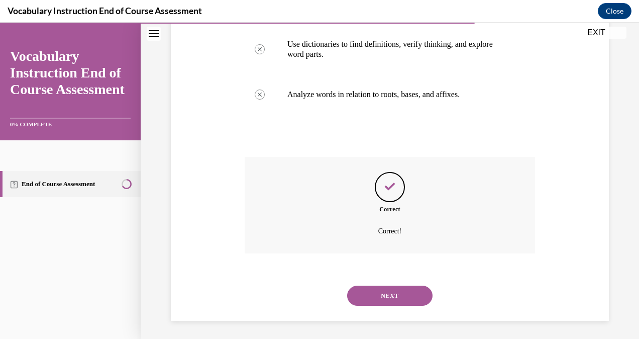
scroll to position [265, 0]
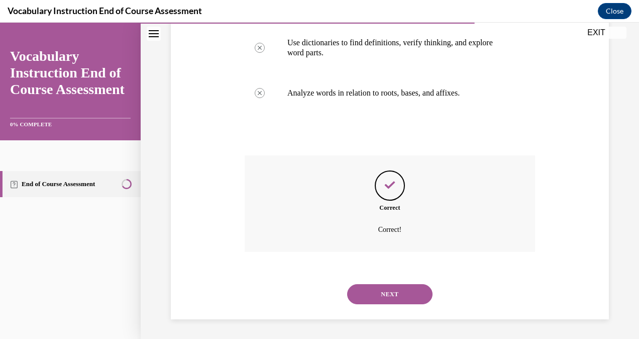
click at [383, 283] on div "NEXT" at bounding box center [390, 294] width 290 height 40
click at [382, 292] on button "NEXT" at bounding box center [389, 294] width 85 height 20
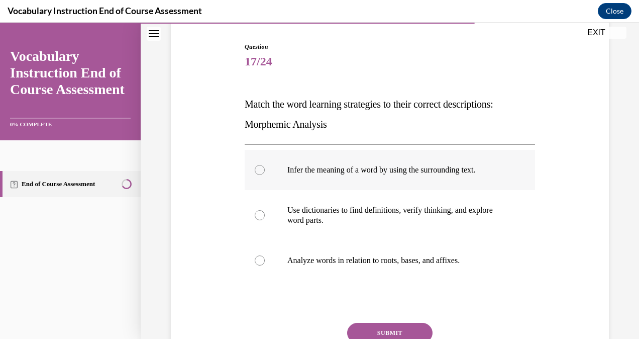
scroll to position [97, 0]
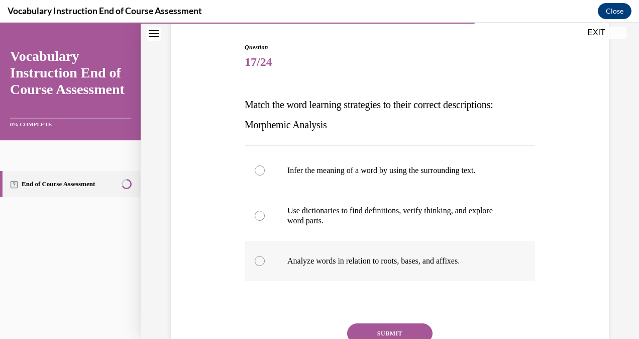
click at [372, 258] on p "Analyze words in relation to roots, bases, and affixes." at bounding box center [398, 261] width 223 height 10
click at [265, 258] on input "Analyze words in relation to roots, bases, and affixes." at bounding box center [260, 261] width 10 height 10
radio input "true"
click at [374, 329] on button "SUBMIT" at bounding box center [389, 333] width 85 height 20
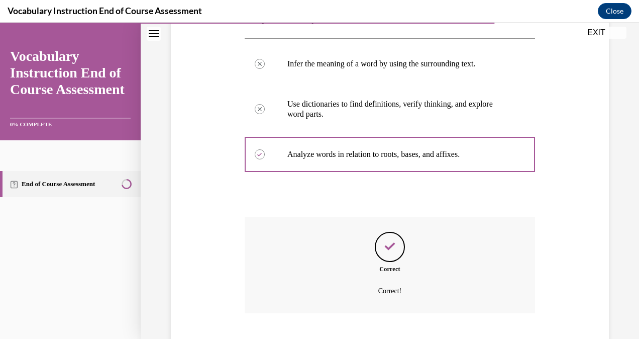
scroll to position [265, 0]
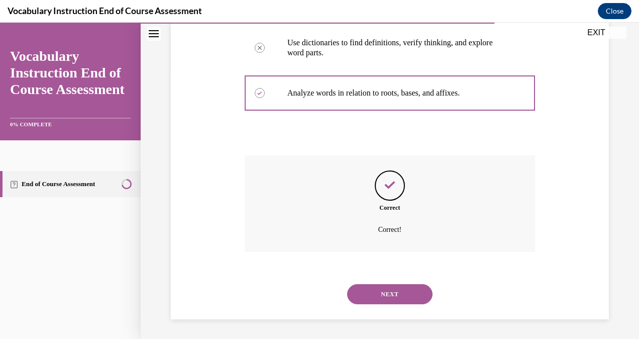
click at [381, 290] on button "NEXT" at bounding box center [389, 294] width 85 height 20
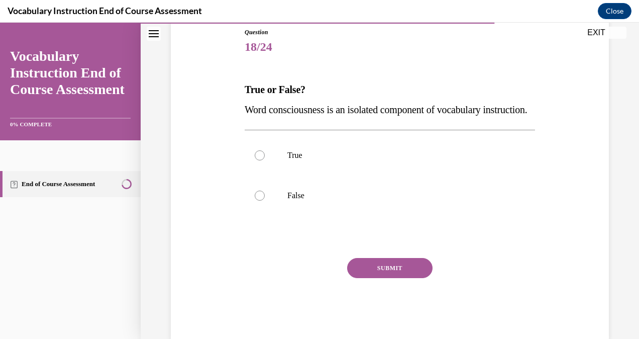
scroll to position [102, 0]
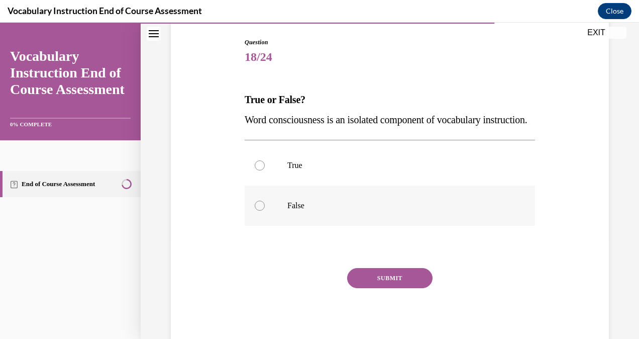
click at [305, 211] on p "False" at bounding box center [398, 206] width 223 height 10
click at [265, 211] on input "False" at bounding box center [260, 206] width 10 height 10
radio input "true"
click at [381, 288] on button "SUBMIT" at bounding box center [389, 278] width 85 height 20
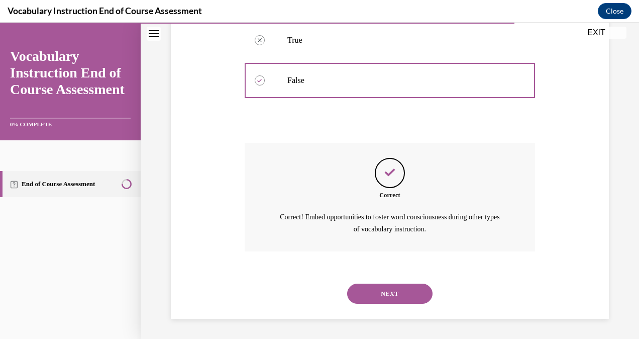
scroll to position [246, 0]
click at [384, 290] on button "NEXT" at bounding box center [389, 293] width 85 height 20
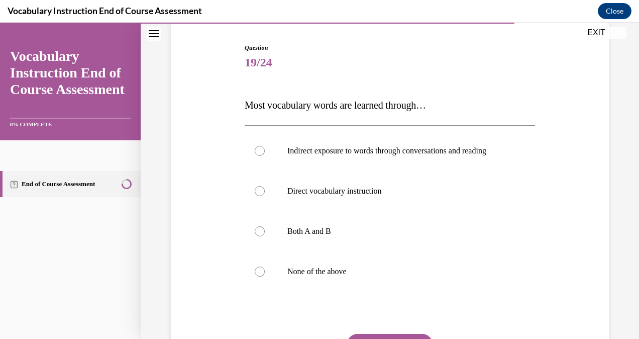
scroll to position [96, 0]
click at [344, 248] on label "Both A and B" at bounding box center [390, 231] width 290 height 40
click at [265, 236] on input "Both A and B" at bounding box center [260, 231] width 10 height 10
radio input "true"
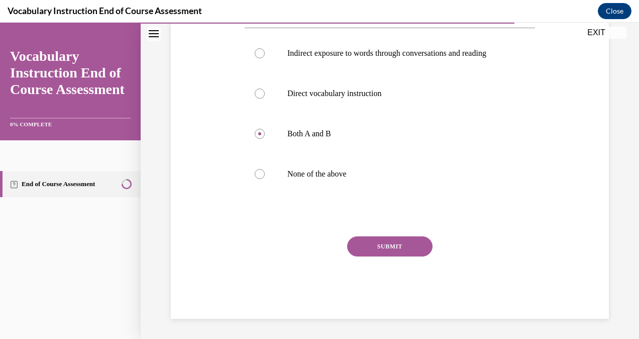
click at [358, 245] on button "SUBMIT" at bounding box center [389, 246] width 85 height 20
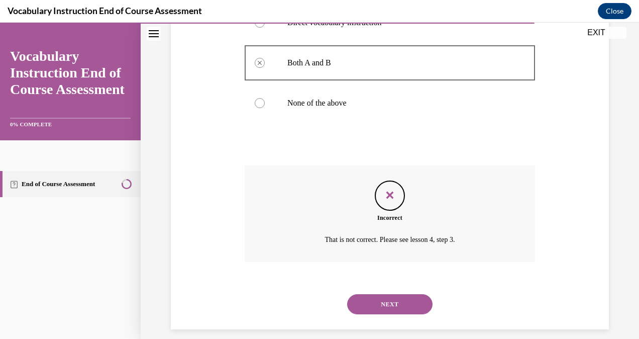
scroll to position [285, 0]
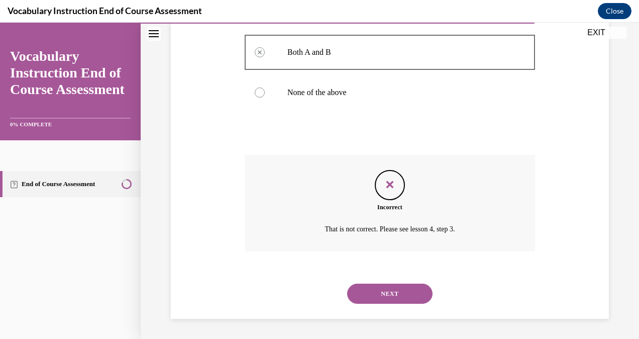
click at [391, 286] on button "NEXT" at bounding box center [389, 293] width 85 height 20
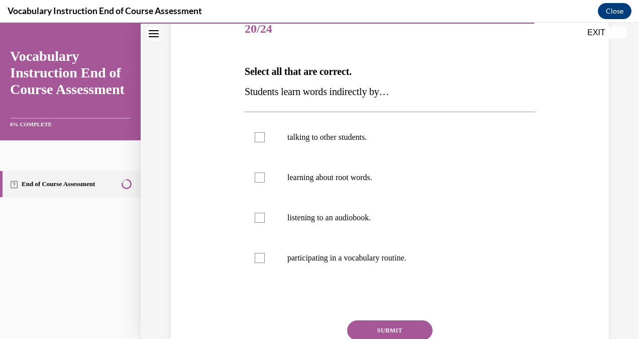
scroll to position [130, 0]
click at [260, 145] on label "talking to other students." at bounding box center [390, 138] width 290 height 40
click at [260, 143] on input "talking to other students." at bounding box center [260, 138] width 10 height 10
checkbox input "true"
click at [260, 181] on div at bounding box center [260, 178] width 10 height 10
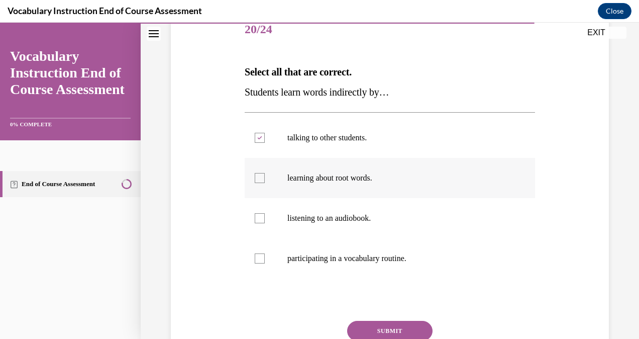
click at [260, 181] on input "learning about root words." at bounding box center [260, 178] width 10 height 10
checkbox input "true"
click at [259, 217] on div at bounding box center [260, 218] width 10 height 10
click at [259, 217] on input "listening to an audiobook." at bounding box center [260, 218] width 10 height 10
checkbox input "true"
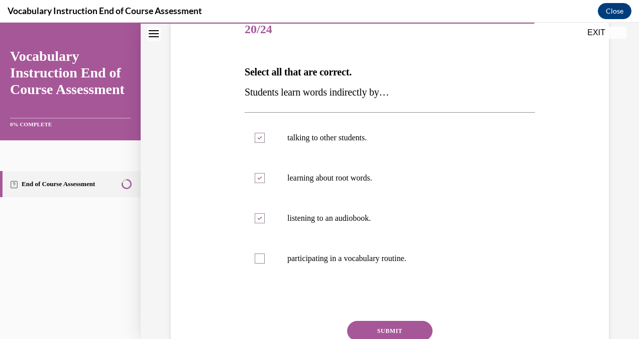
click at [373, 328] on button "SUBMIT" at bounding box center [389, 331] width 85 height 20
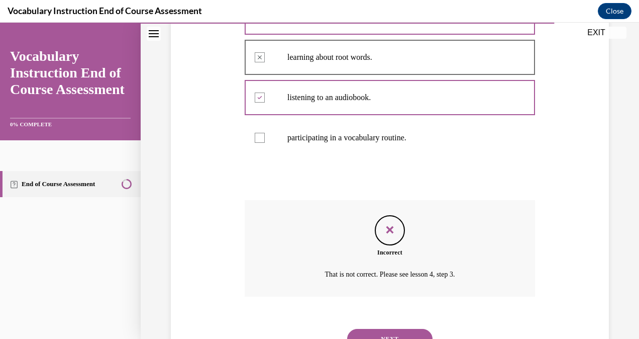
scroll to position [295, 0]
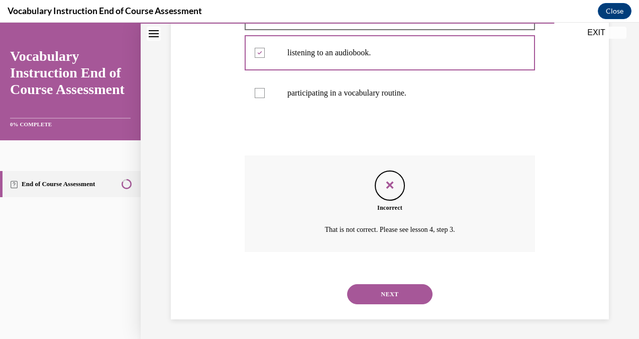
click at [392, 288] on button "NEXT" at bounding box center [389, 294] width 85 height 20
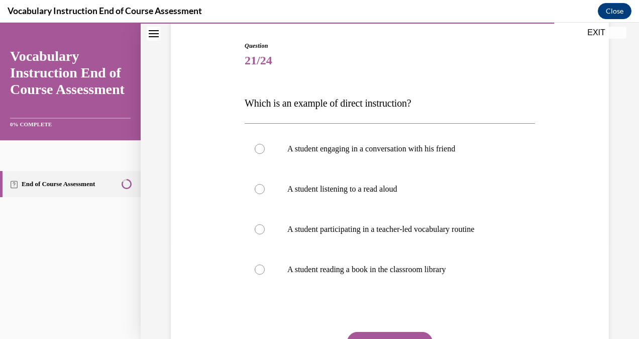
scroll to position [103, 0]
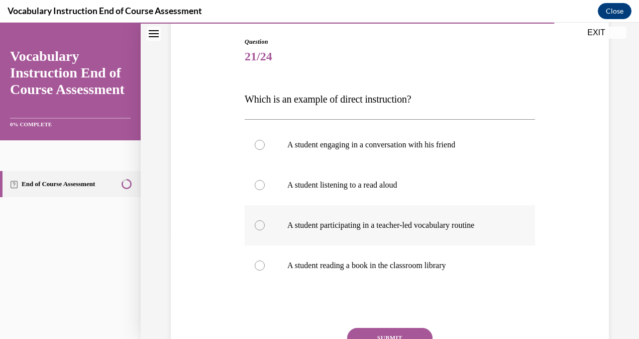
click at [373, 234] on label "A student participating in a teacher-led vocabulary routine" at bounding box center [390, 225] width 290 height 40
click at [265, 230] on input "A student participating in a teacher-led vocabulary routine" at bounding box center [260, 225] width 10 height 10
radio input "true"
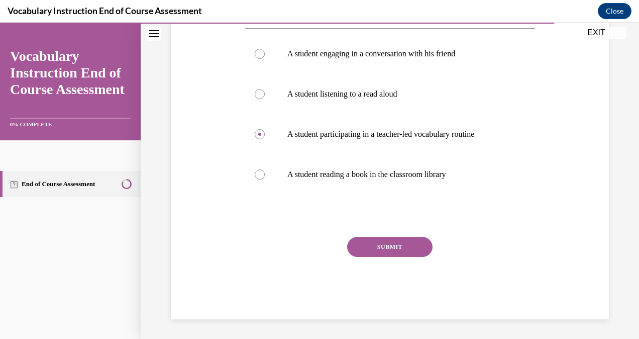
click at [375, 244] on button "SUBMIT" at bounding box center [389, 247] width 85 height 20
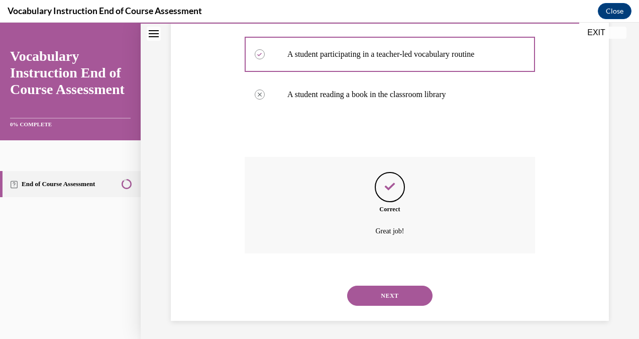
scroll to position [275, 0]
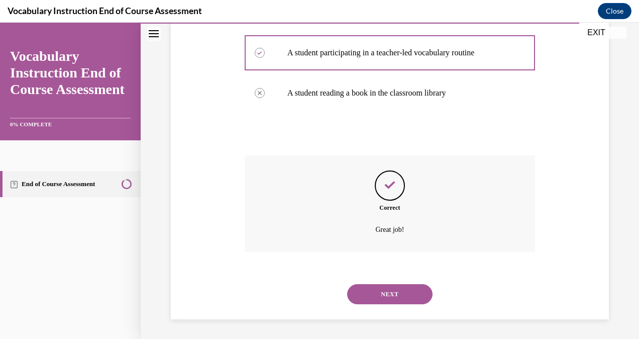
click at [389, 286] on button "NEXT" at bounding box center [389, 294] width 85 height 20
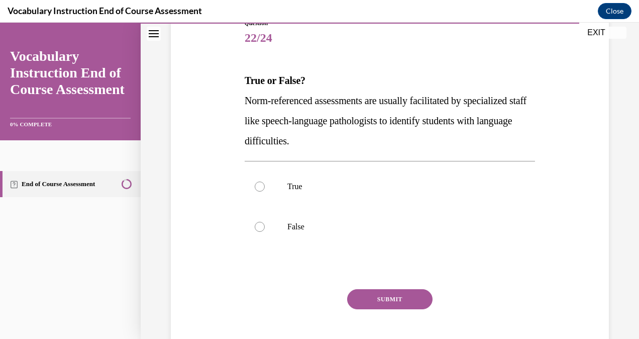
scroll to position [122, 0]
click at [301, 183] on p "True" at bounding box center [398, 186] width 223 height 10
click at [265, 183] on input "True" at bounding box center [260, 186] width 10 height 10
radio input "true"
click at [381, 303] on button "SUBMIT" at bounding box center [389, 298] width 85 height 20
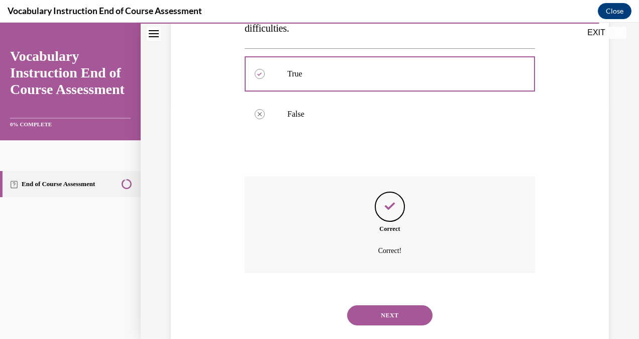
scroll to position [255, 0]
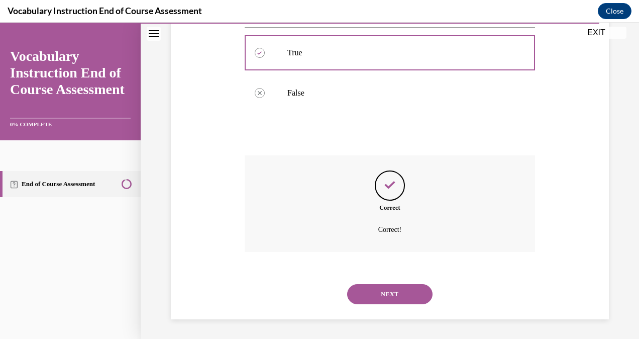
click at [392, 297] on button "NEXT" at bounding box center [389, 294] width 85 height 20
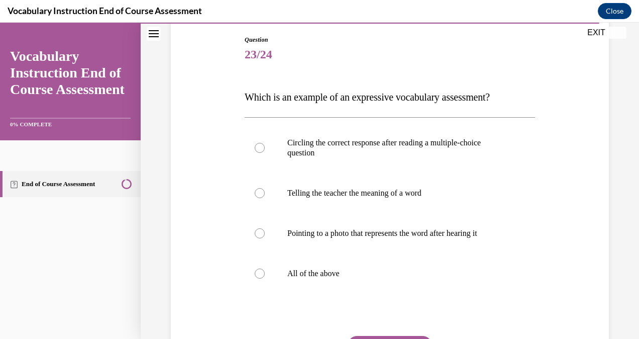
scroll to position [104, 0]
click at [367, 200] on label "Telling the teacher the meaning of a word" at bounding box center [390, 193] width 290 height 40
click at [265, 199] on input "Telling the teacher the meaning of a word" at bounding box center [260, 193] width 10 height 10
radio input "true"
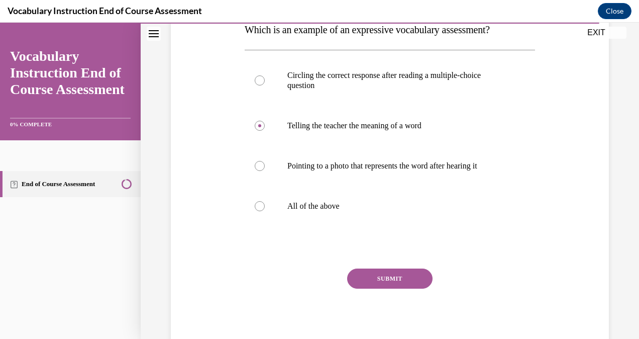
scroll to position [196, 0]
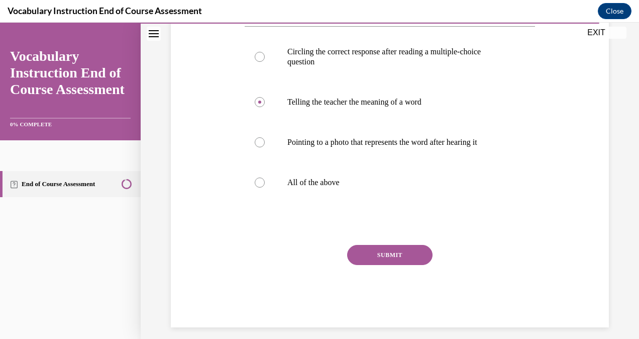
click at [383, 258] on button "SUBMIT" at bounding box center [389, 255] width 85 height 20
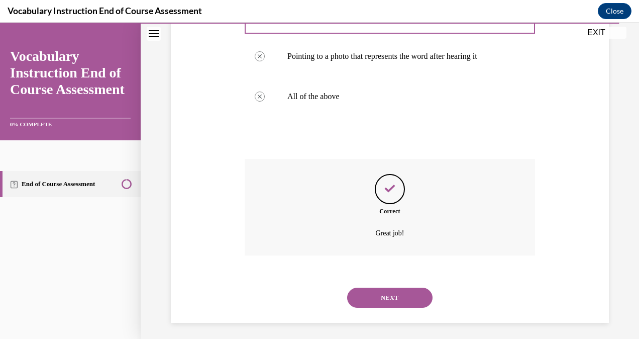
scroll to position [285, 0]
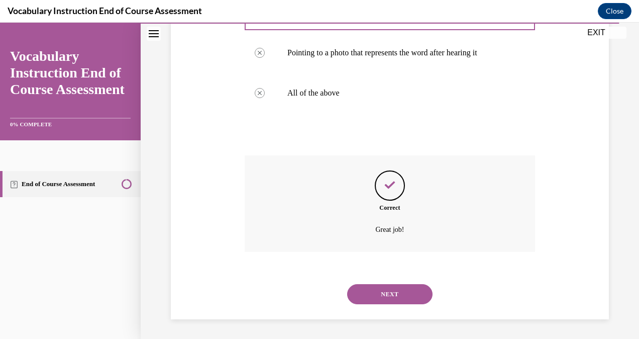
click at [384, 291] on button "NEXT" at bounding box center [389, 294] width 85 height 20
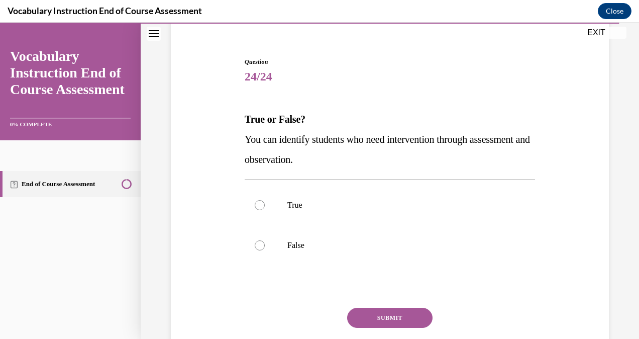
scroll to position [91, 0]
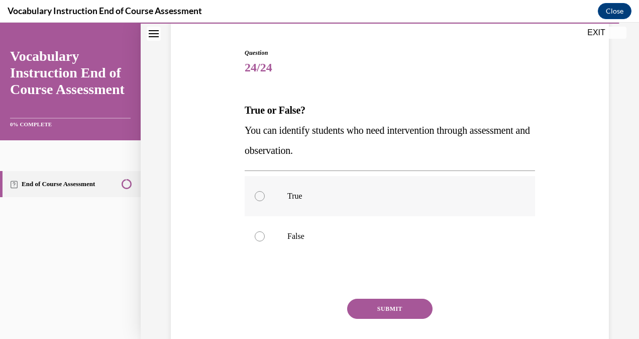
click at [287, 192] on p "True" at bounding box center [398, 196] width 223 height 10
click at [265, 192] on input "True" at bounding box center [260, 196] width 10 height 10
radio input "true"
click at [400, 312] on button "SUBMIT" at bounding box center [389, 309] width 85 height 20
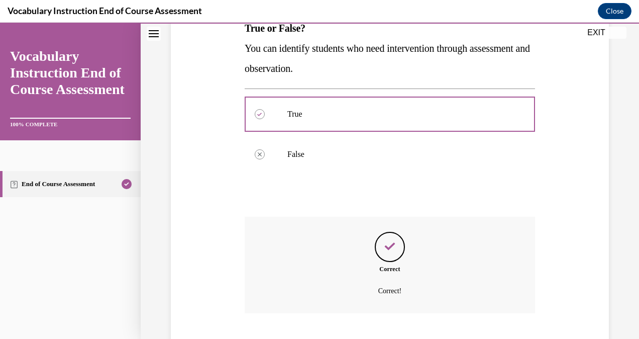
scroll to position [235, 0]
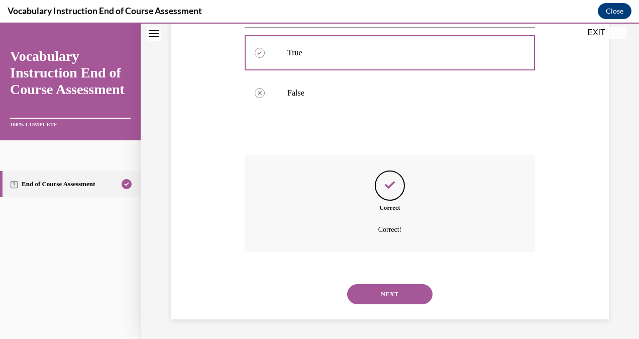
click at [399, 291] on button "NEXT" at bounding box center [389, 294] width 85 height 20
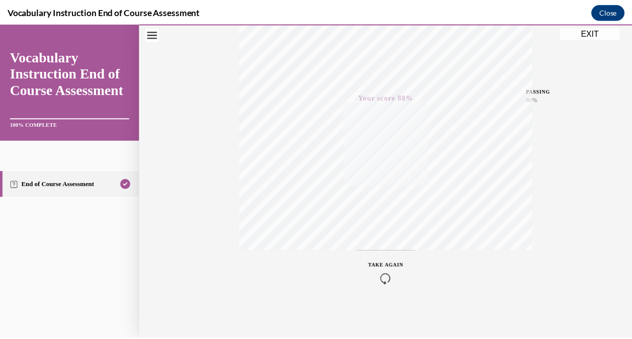
scroll to position [199, 0]
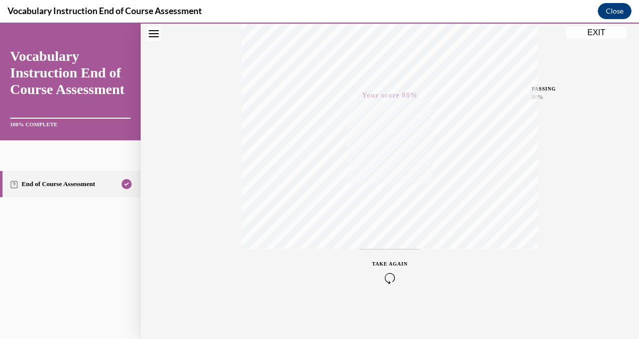
click at [594, 34] on button "EXIT" at bounding box center [596, 33] width 60 height 12
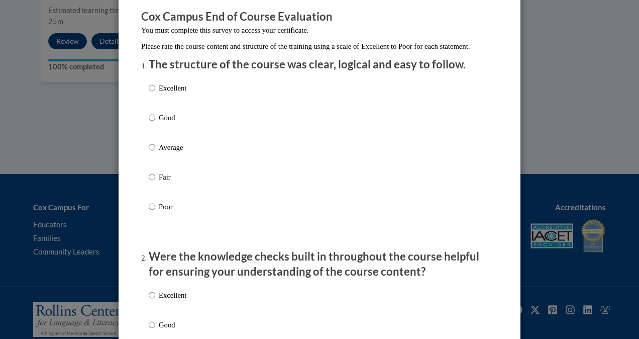
scroll to position [82, 0]
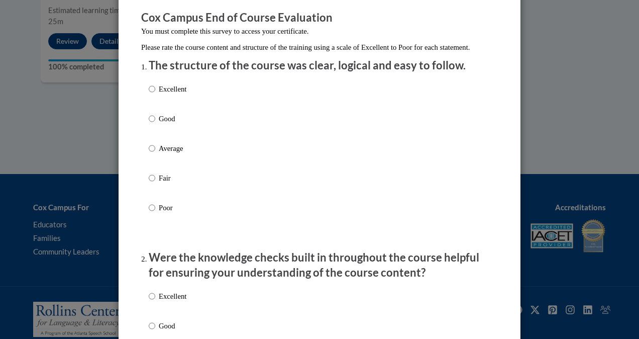
click at [164, 94] on p "Excellent" at bounding box center [173, 88] width 28 height 11
click at [155, 94] on input "Excellent" at bounding box center [152, 88] width 7 height 11
radio input "true"
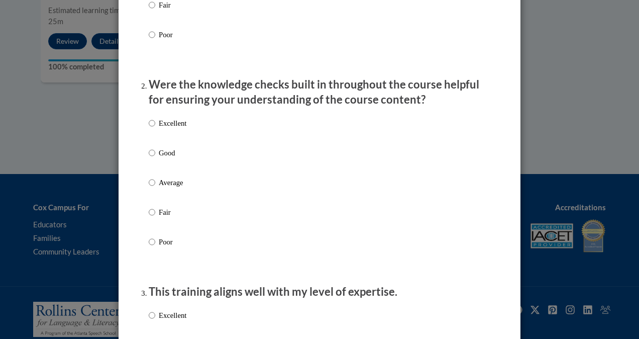
scroll to position [258, 0]
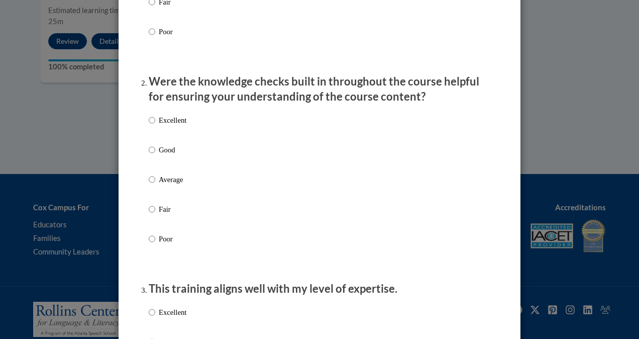
click at [159, 126] on p "Excellent" at bounding box center [173, 120] width 28 height 11
click at [155, 126] on input "Excellent" at bounding box center [152, 120] width 7 height 11
radio input "true"
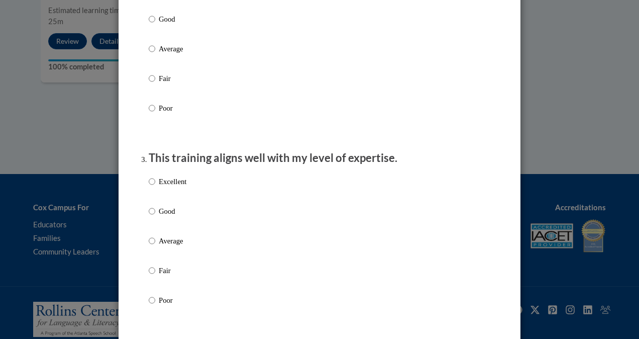
scroll to position [392, 0]
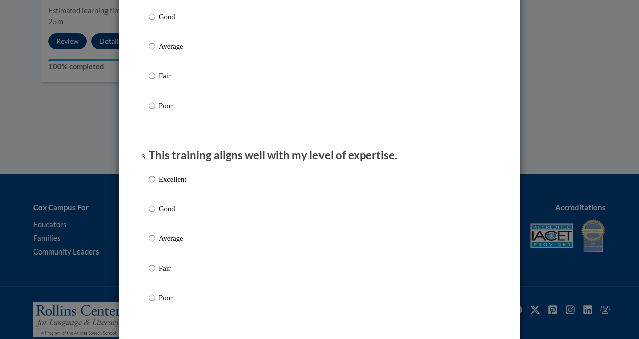
click at [165, 184] on p "Excellent" at bounding box center [173, 178] width 28 height 11
click at [155, 184] on input "Excellent" at bounding box center [152, 178] width 7 height 11
radio input "true"
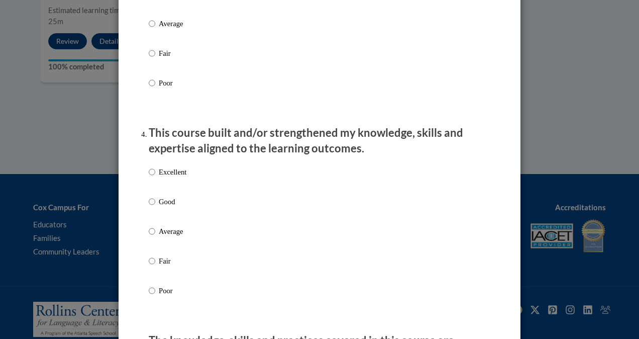
scroll to position [608, 0]
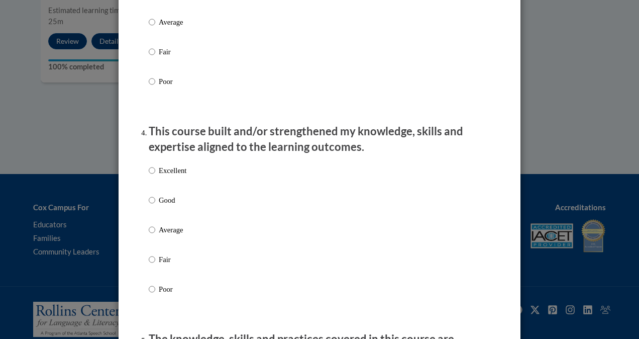
click at [162, 206] on p "Good" at bounding box center [173, 199] width 28 height 11
click at [155, 206] on input "Good" at bounding box center [152, 199] width 7 height 11
radio input "true"
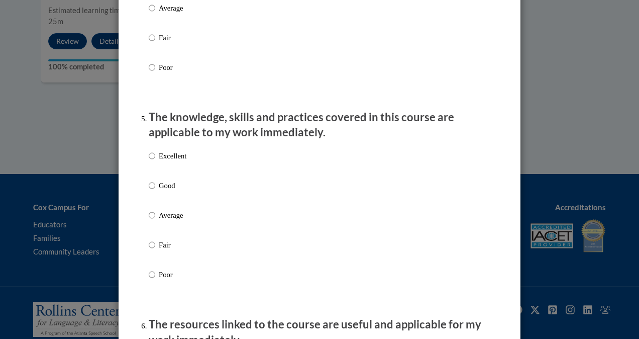
scroll to position [831, 0]
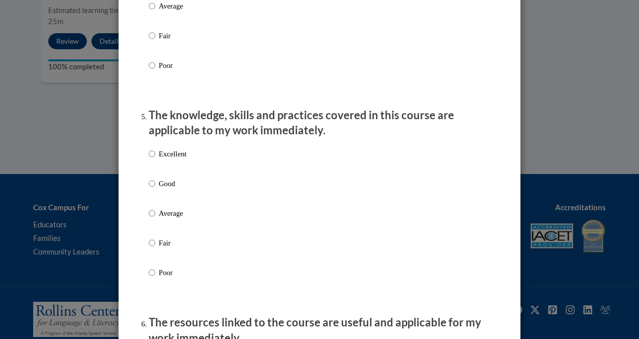
click at [162, 199] on label "Good" at bounding box center [168, 191] width 38 height 27
click at [155, 189] on input "Good" at bounding box center [152, 183] width 7 height 11
radio input "true"
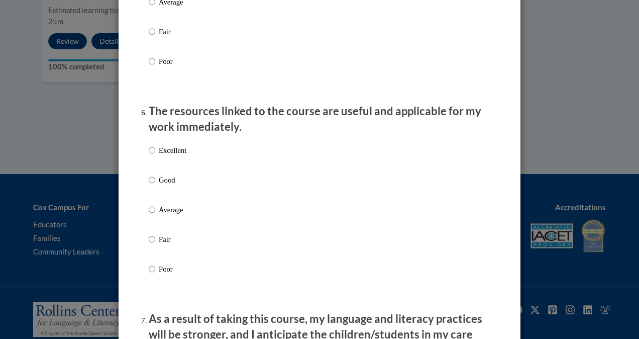
click at [165, 185] on p "Good" at bounding box center [173, 179] width 28 height 11
click at [155, 185] on input "Good" at bounding box center [152, 179] width 7 height 11
radio input "true"
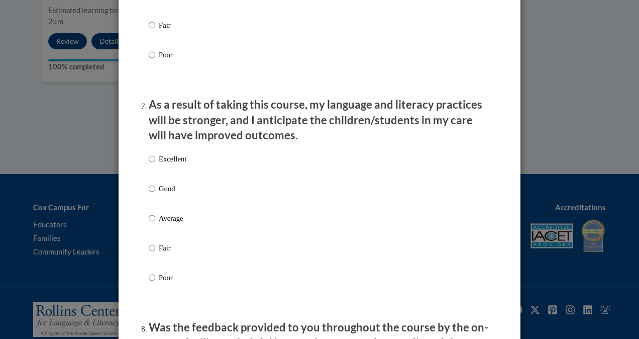
scroll to position [1258, 0]
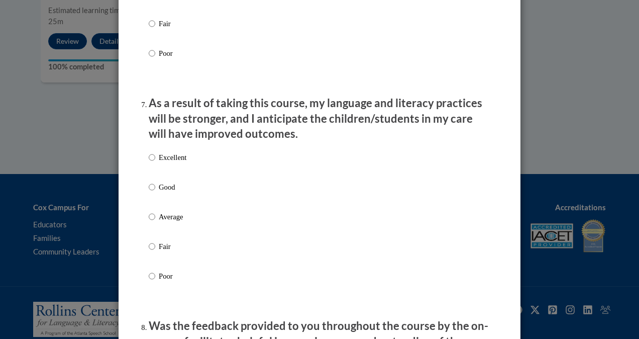
click at [169, 178] on label "Excellent" at bounding box center [168, 165] width 38 height 27
click at [155, 163] on input "Excellent" at bounding box center [152, 157] width 7 height 11
radio input "true"
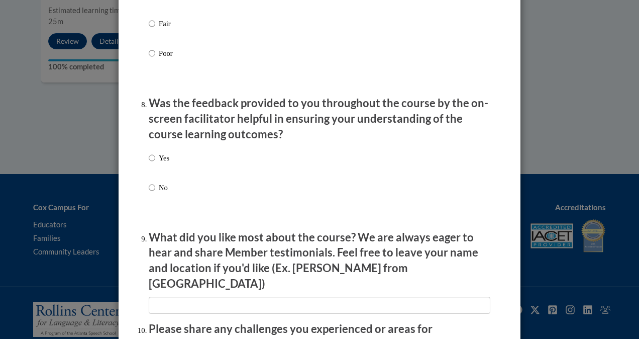
scroll to position [1488, 0]
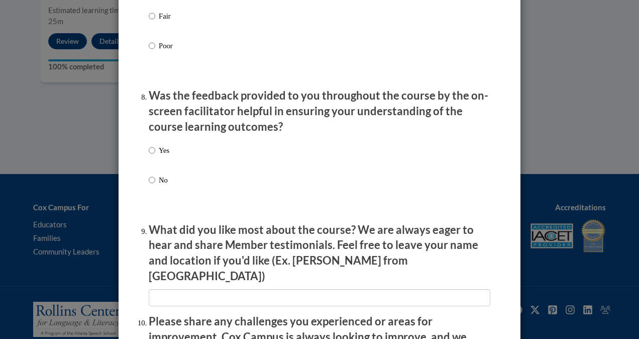
click at [171, 158] on div "Yes No" at bounding box center [320, 177] width 342 height 75
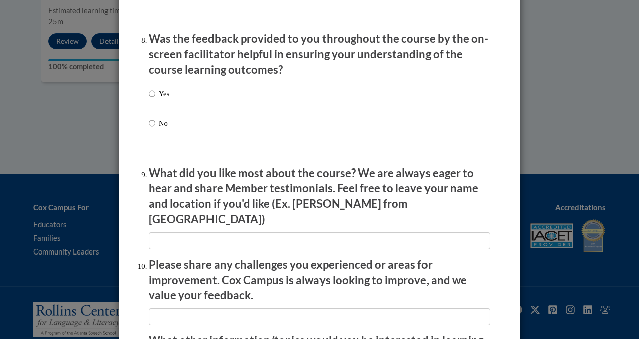
scroll to position [1545, 0]
click at [152, 103] on label "Yes" at bounding box center [159, 100] width 21 height 27
click at [152, 99] on input "Yes" at bounding box center [152, 92] width 7 height 11
radio input "true"
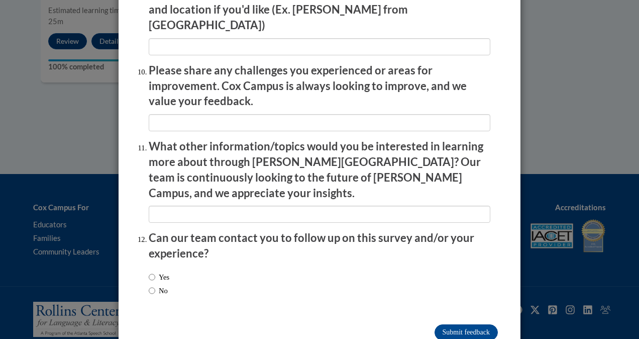
scroll to position [1751, 0]
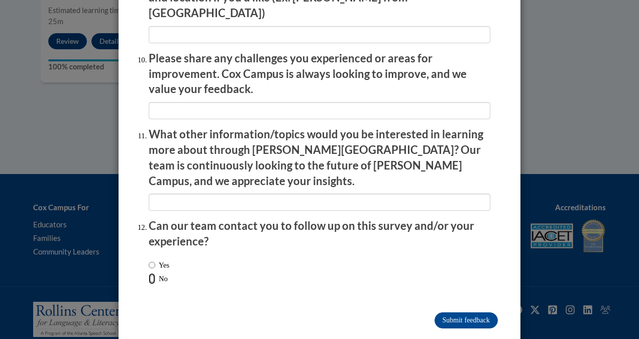
click at [150, 273] on input "No" at bounding box center [152, 278] width 7 height 11
